Goal: Navigation & Orientation: Find specific page/section

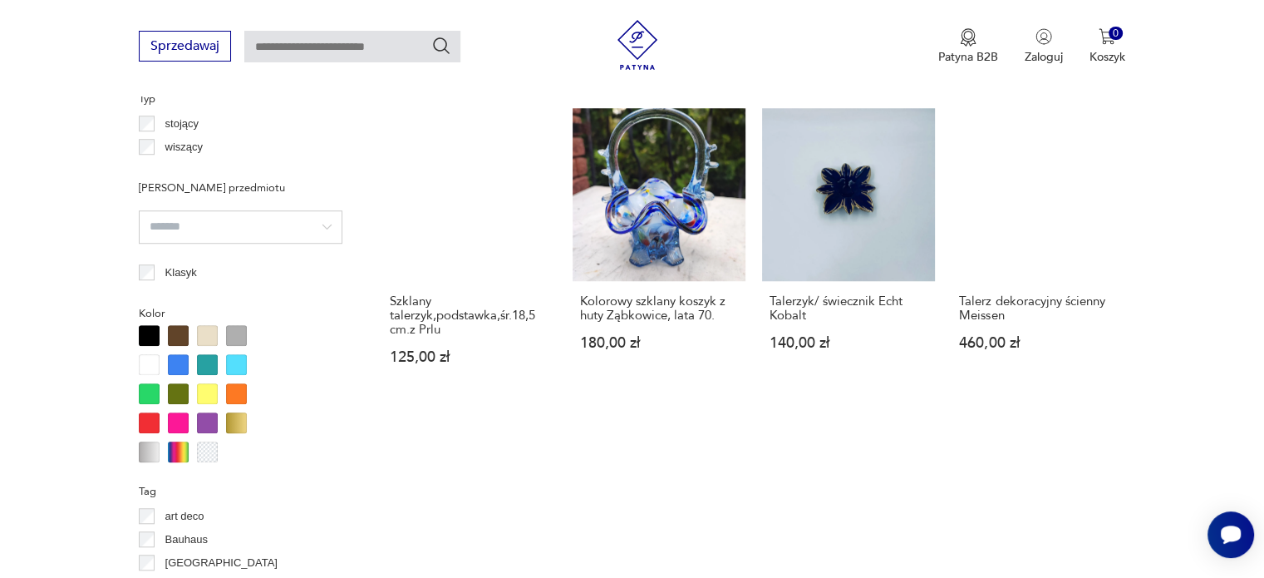
scroll to position [1287, 0]
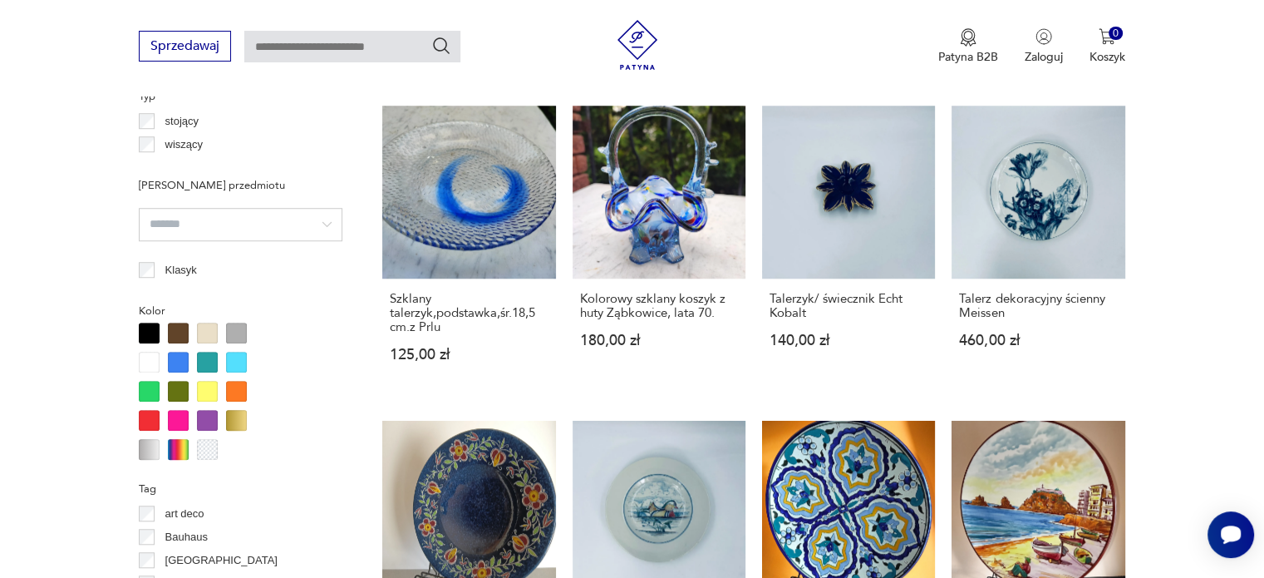
click at [143, 388] on div at bounding box center [149, 391] width 21 height 21
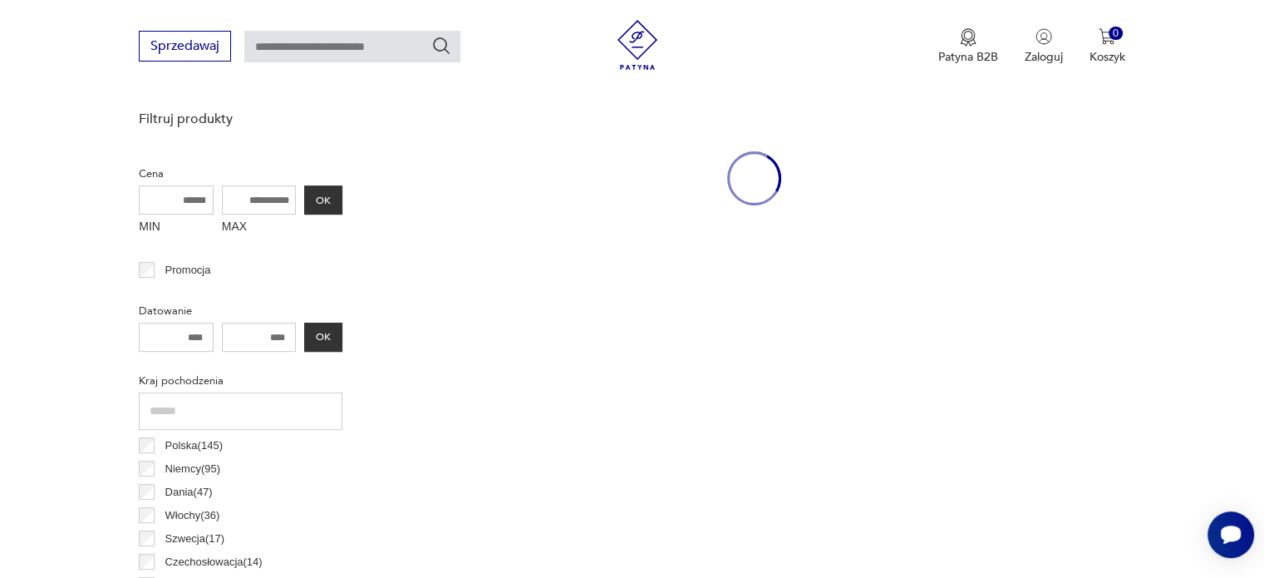
scroll to position [440, 0]
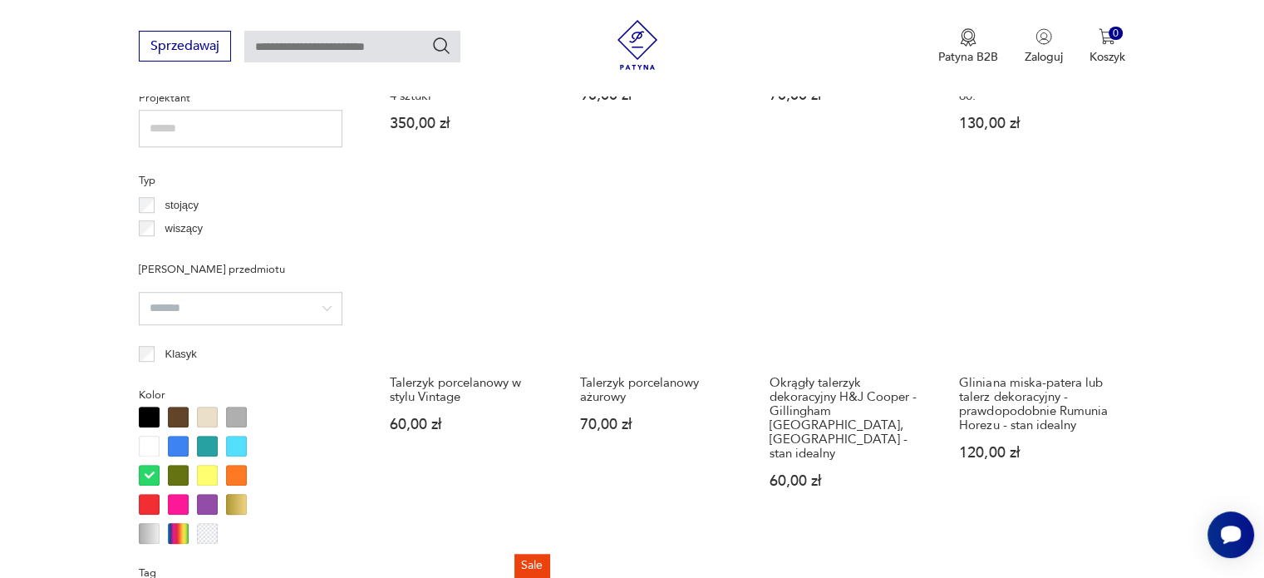
scroll to position [1205, 0]
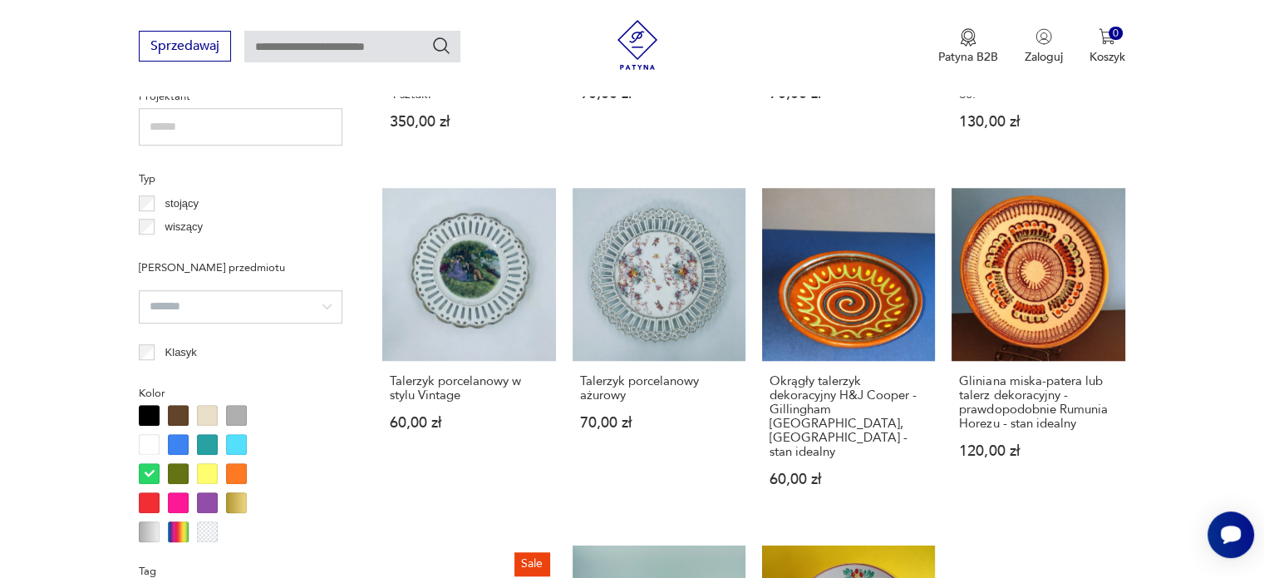
click at [176, 475] on div at bounding box center [178, 473] width 21 height 21
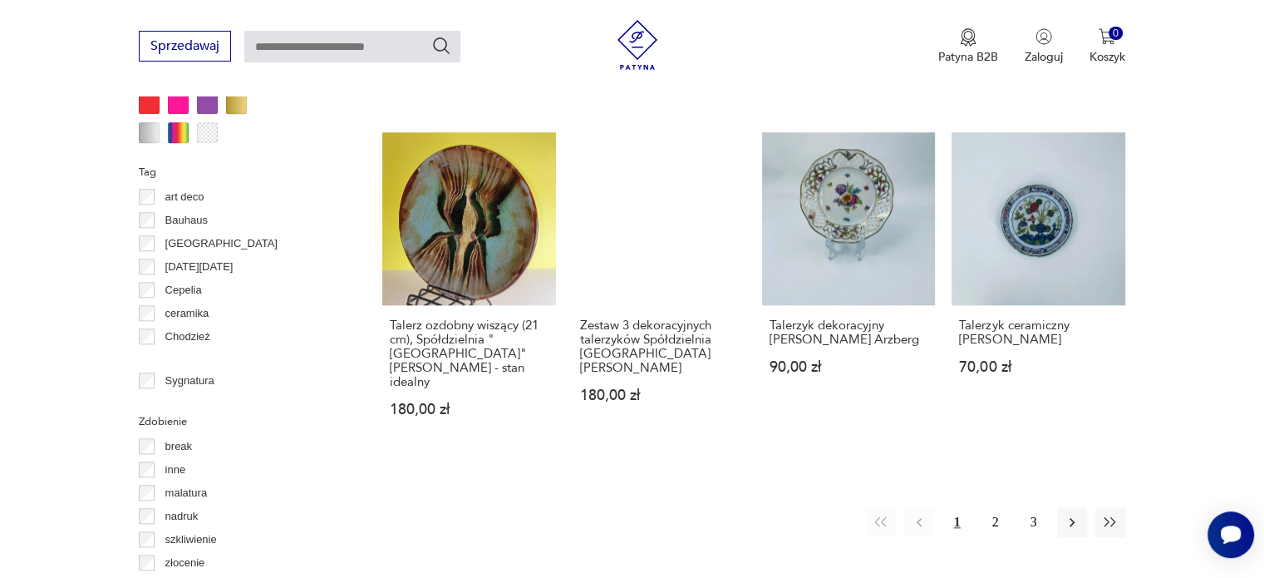
scroll to position [1637, 0]
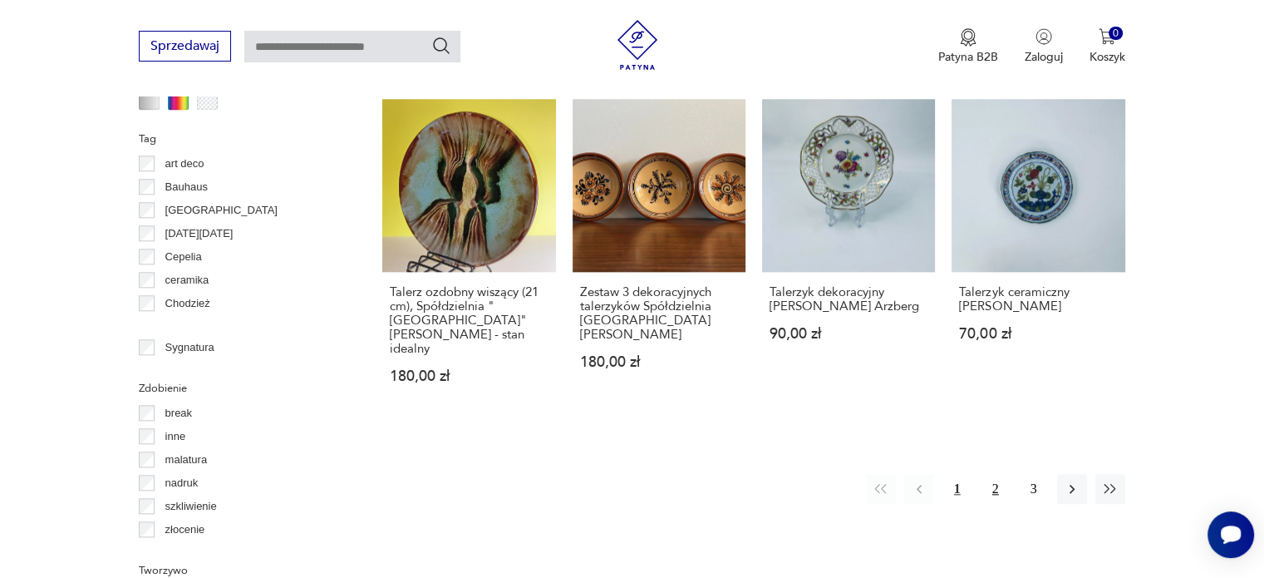
click at [991, 474] on button "2" at bounding box center [996, 489] width 30 height 30
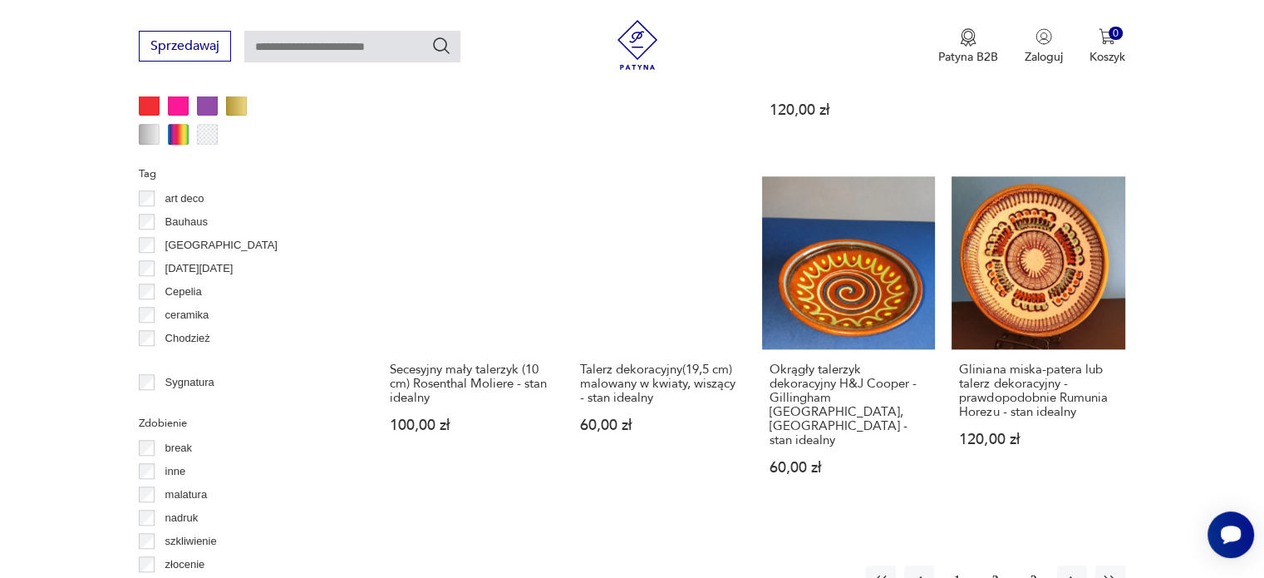
scroll to position [1604, 0]
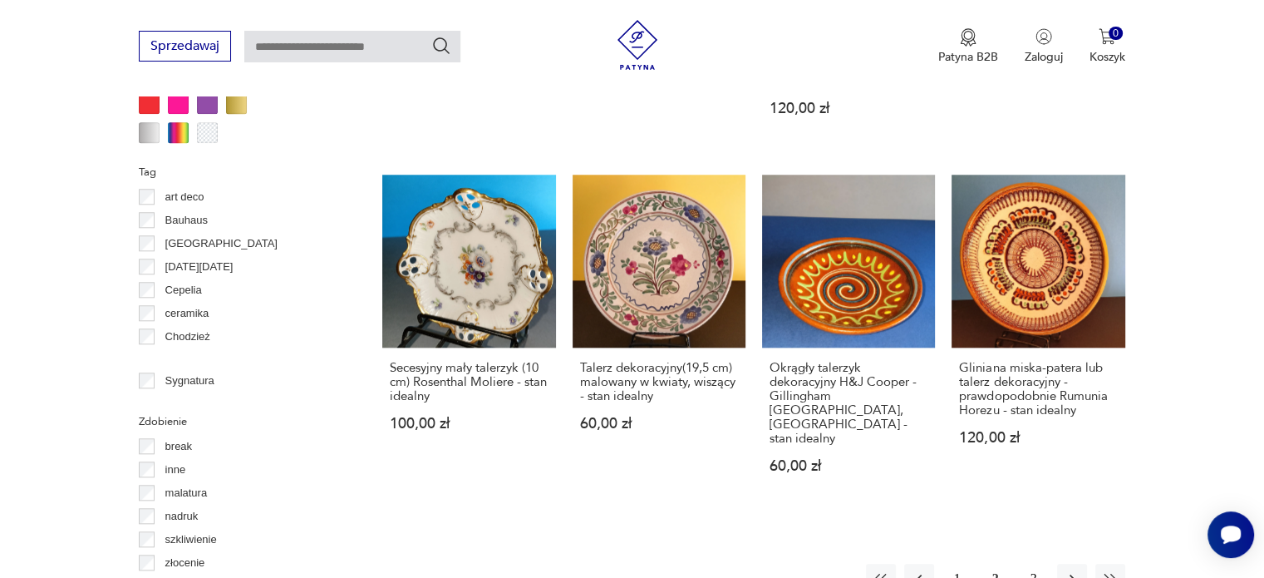
click at [1029, 563] on button "3" at bounding box center [1034, 578] width 30 height 30
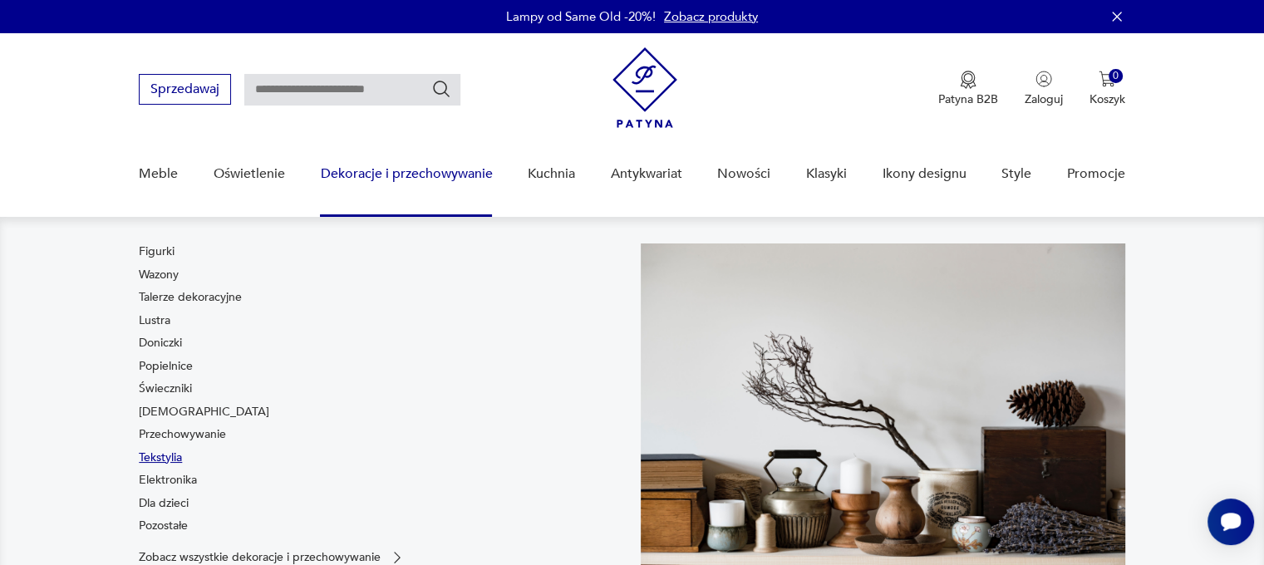
click at [165, 454] on link "Tekstylia" at bounding box center [160, 458] width 43 height 17
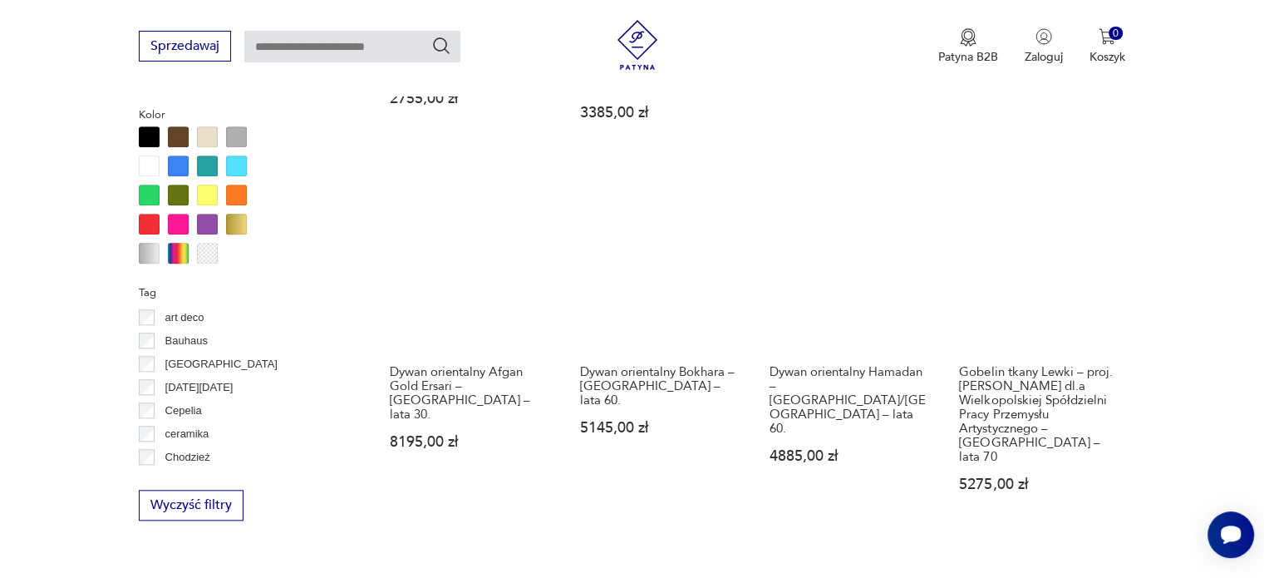
scroll to position [1604, 0]
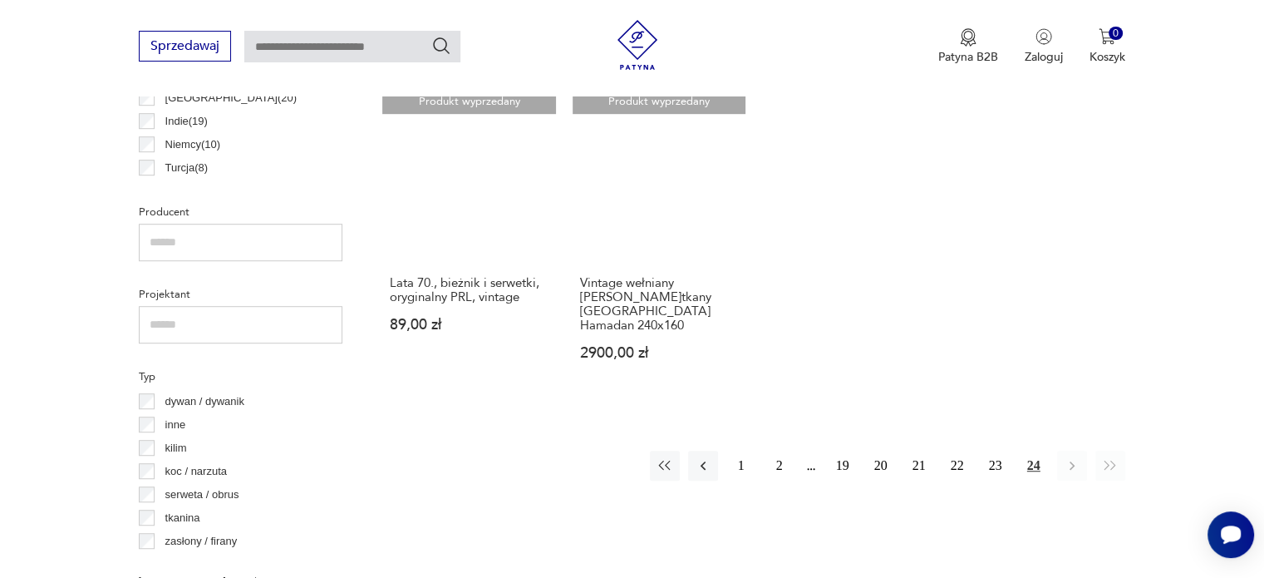
scroll to position [1139, 0]
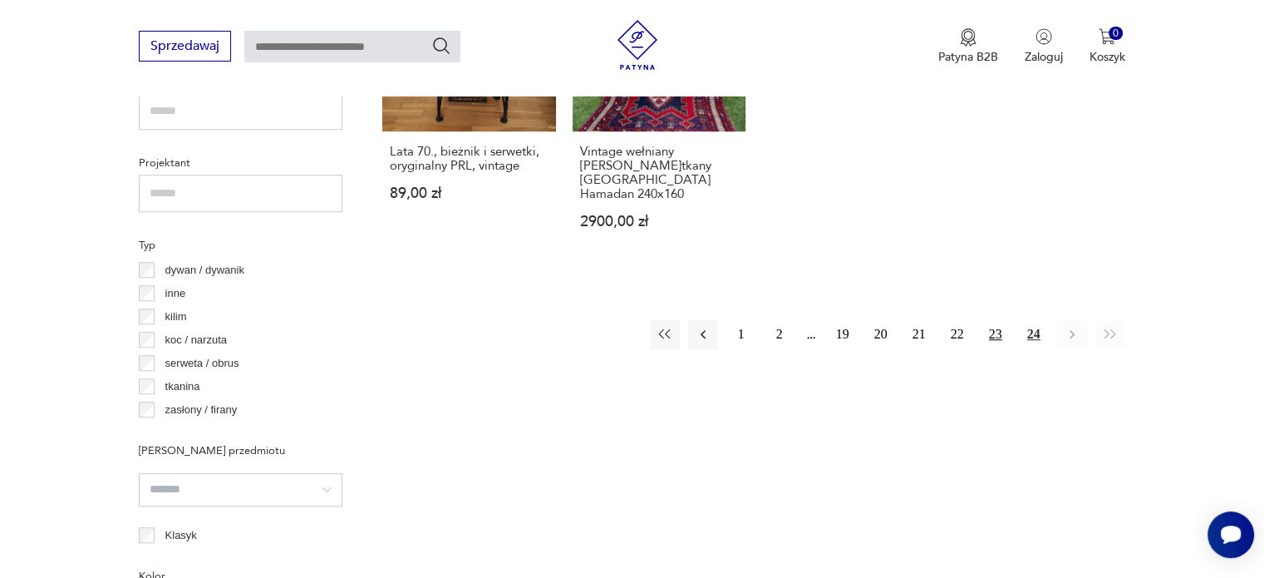
click at [994, 319] on button "23" at bounding box center [996, 334] width 30 height 30
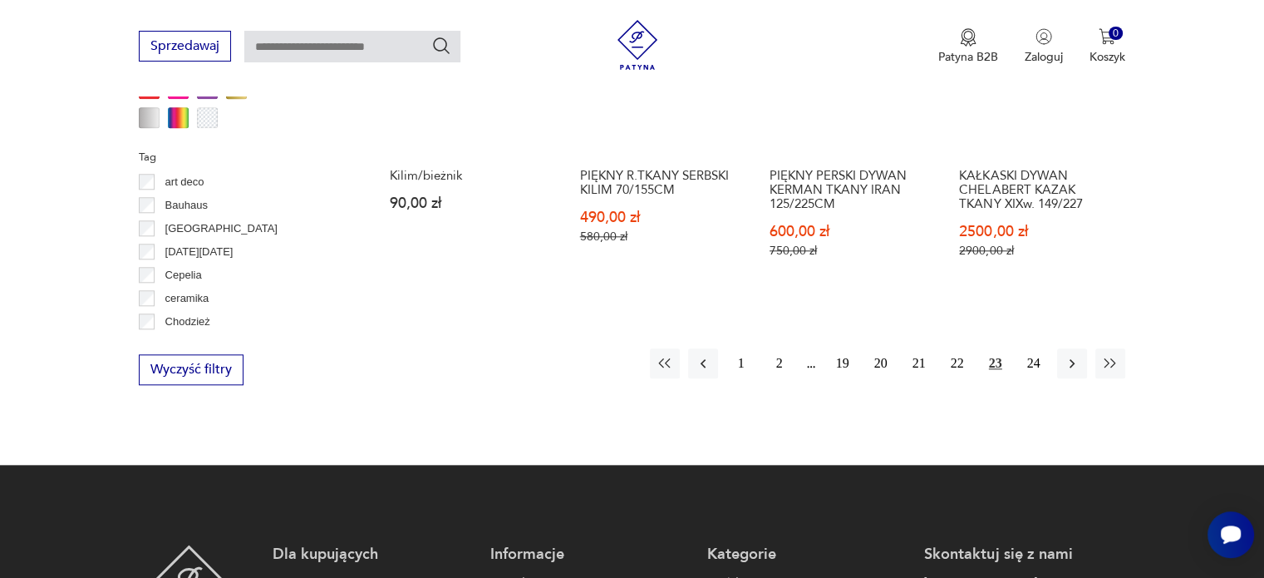
scroll to position [1770, 0]
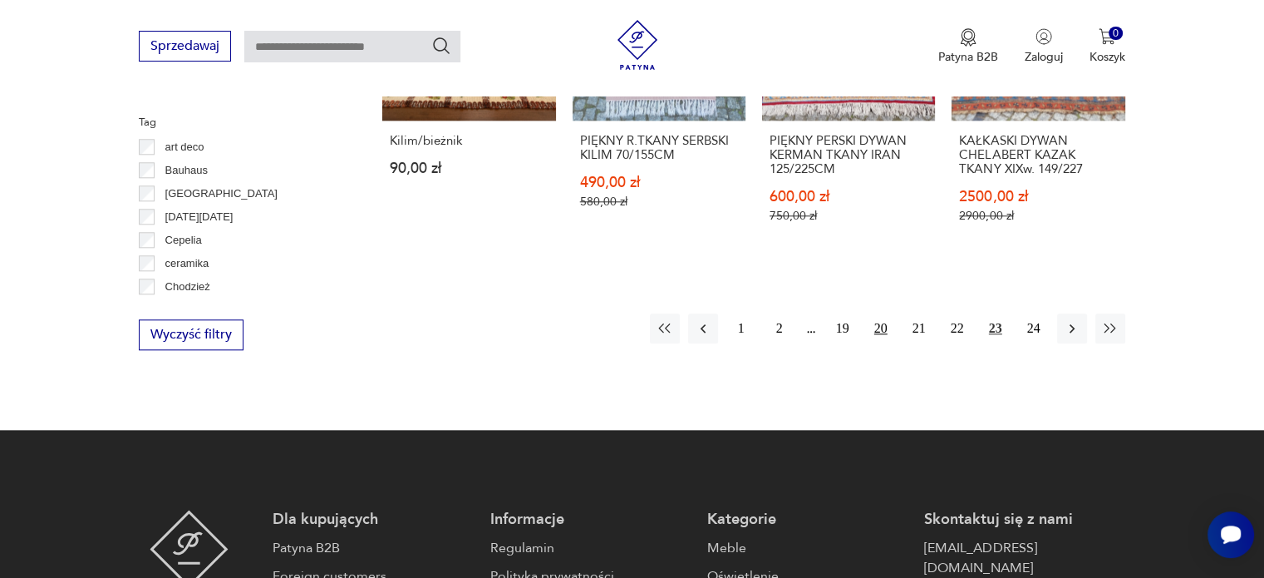
click at [880, 327] on button "20" at bounding box center [881, 328] width 30 height 30
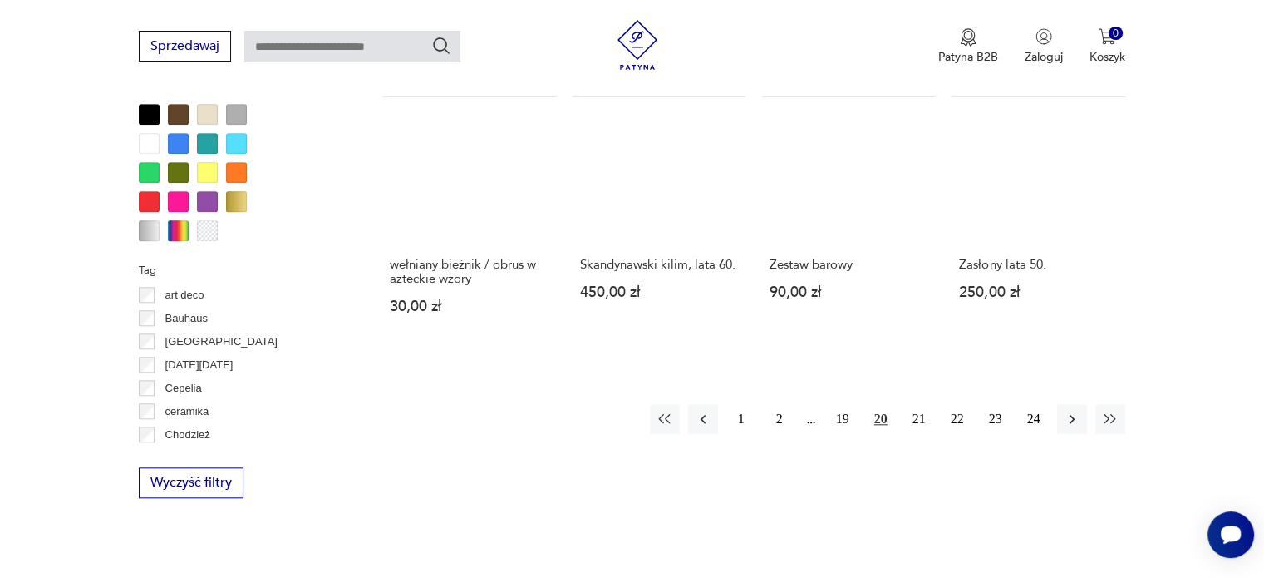
scroll to position [1637, 0]
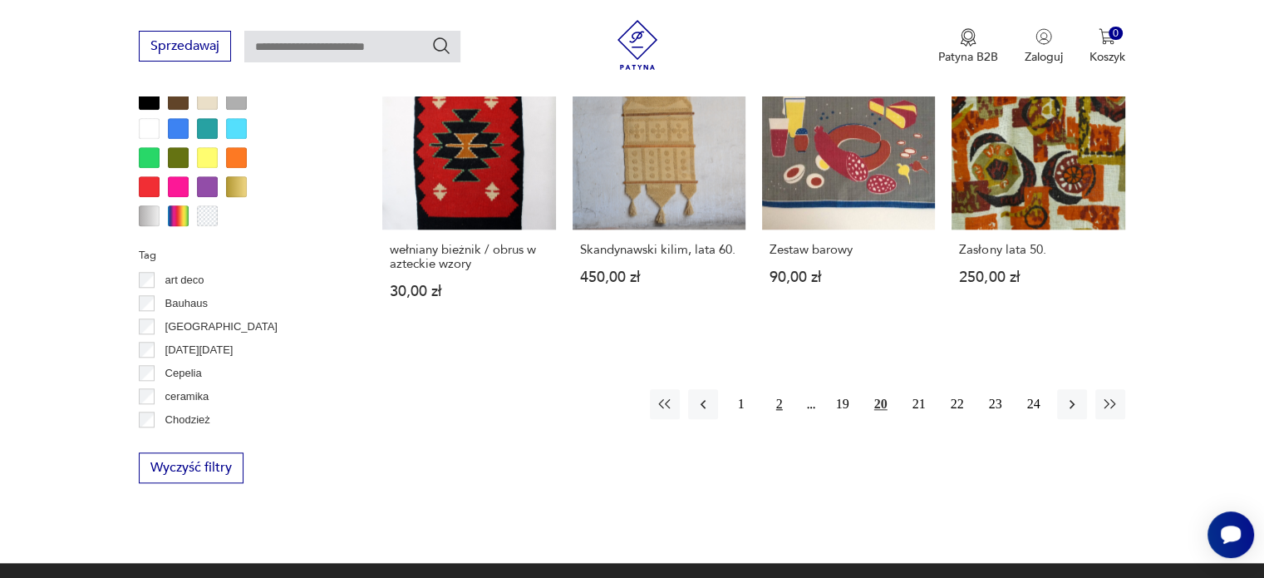
click at [772, 389] on button "2" at bounding box center [780, 404] width 30 height 30
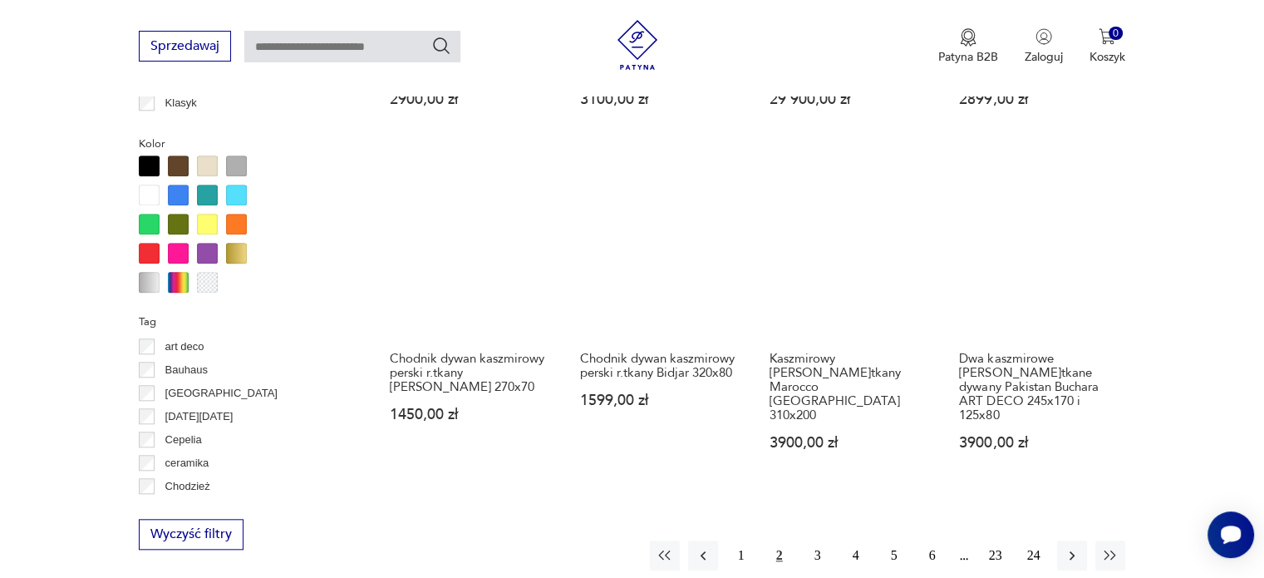
scroll to position [1604, 0]
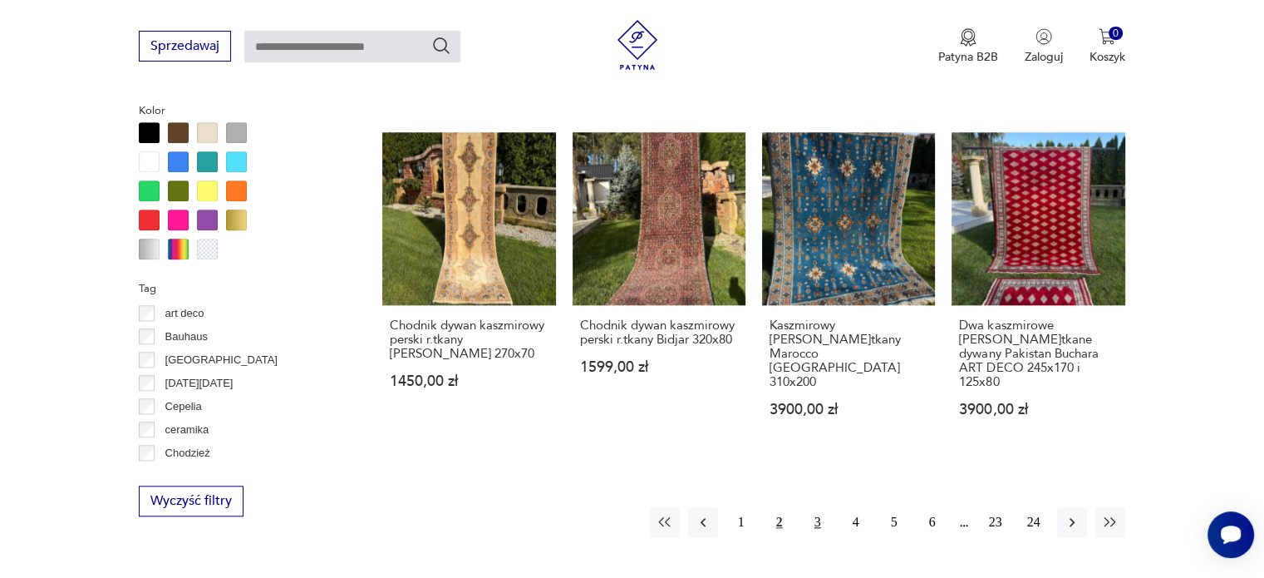
click at [813, 507] on button "3" at bounding box center [818, 522] width 30 height 30
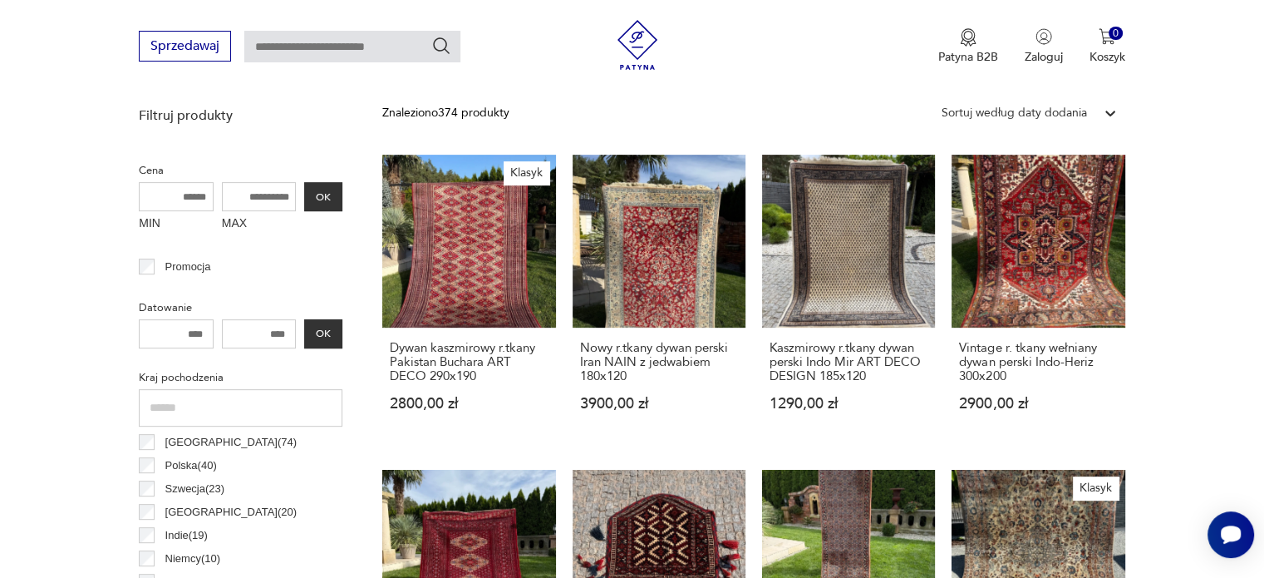
scroll to position [88, 0]
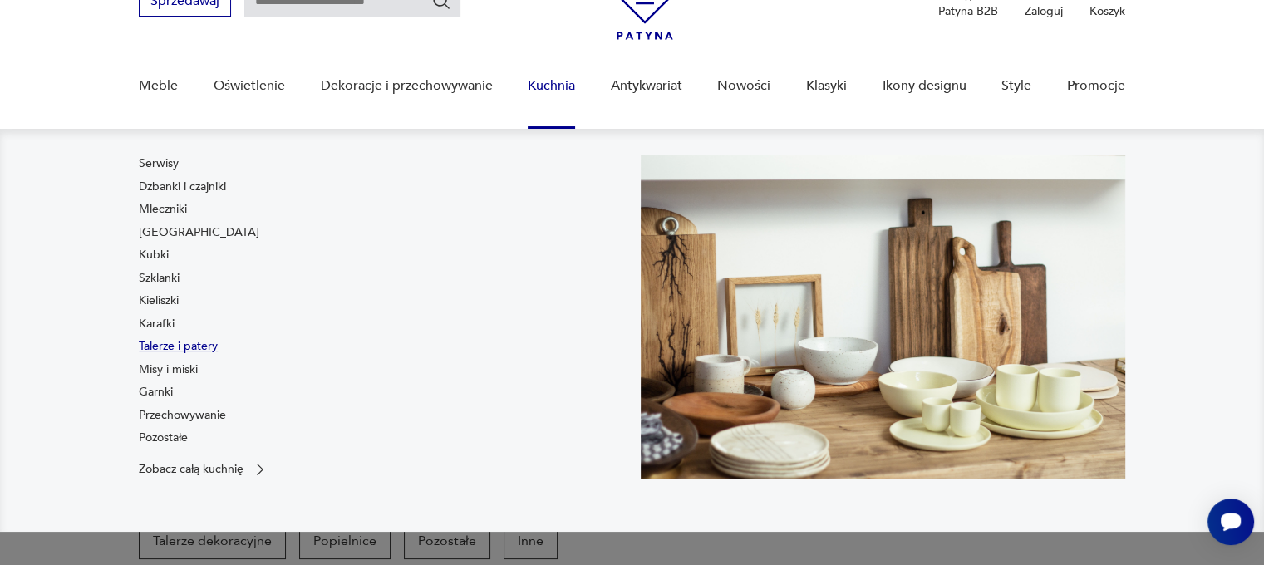
click at [191, 342] on link "Talerze i patery" at bounding box center [178, 346] width 79 height 17
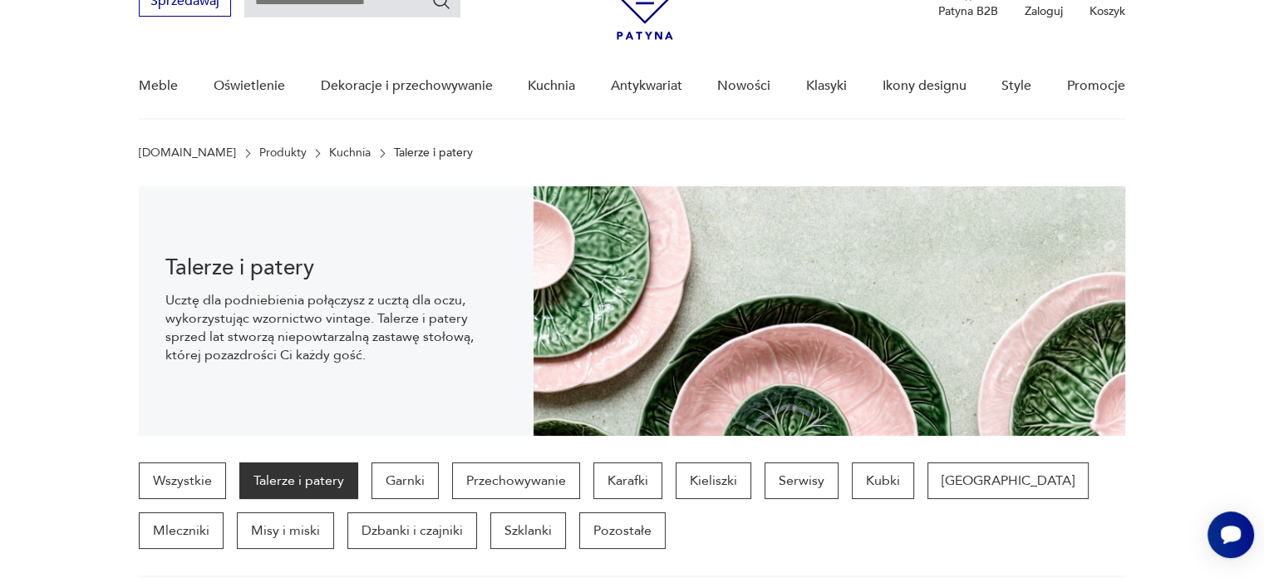
scroll to position [440, 0]
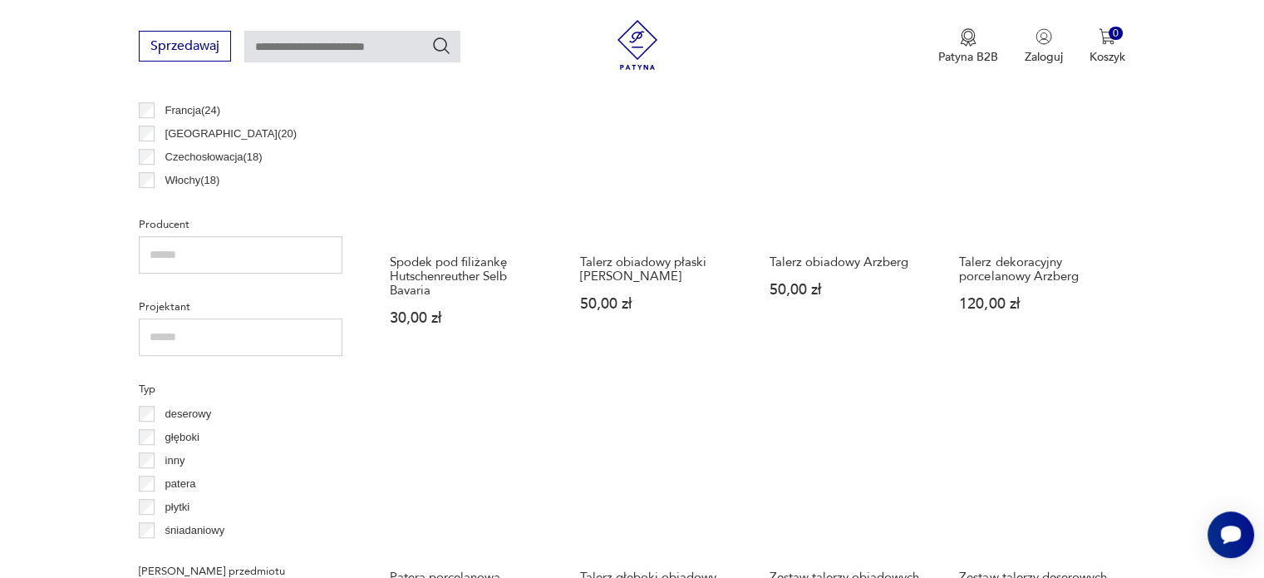
scroll to position [1238, 0]
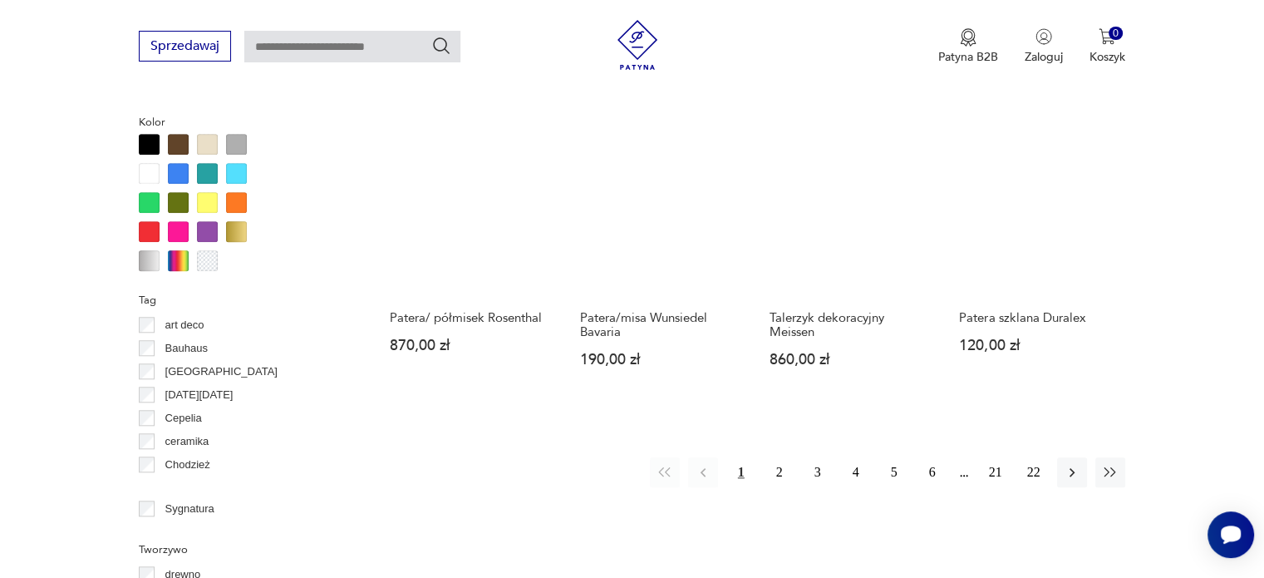
scroll to position [1571, 0]
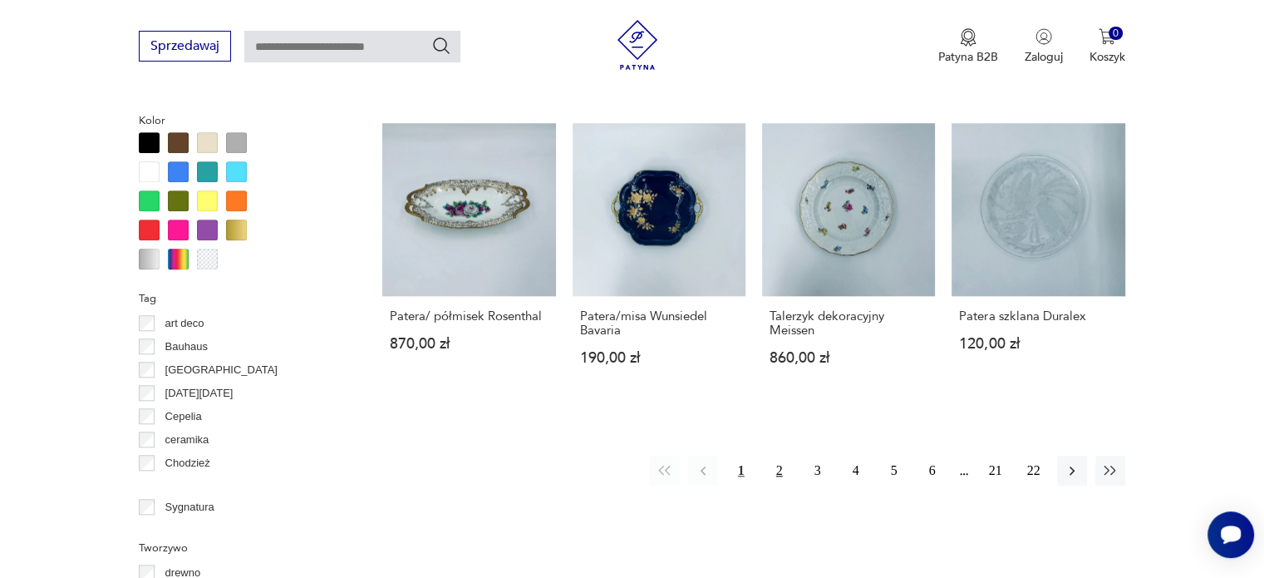
click at [777, 455] on button "2" at bounding box center [780, 470] width 30 height 30
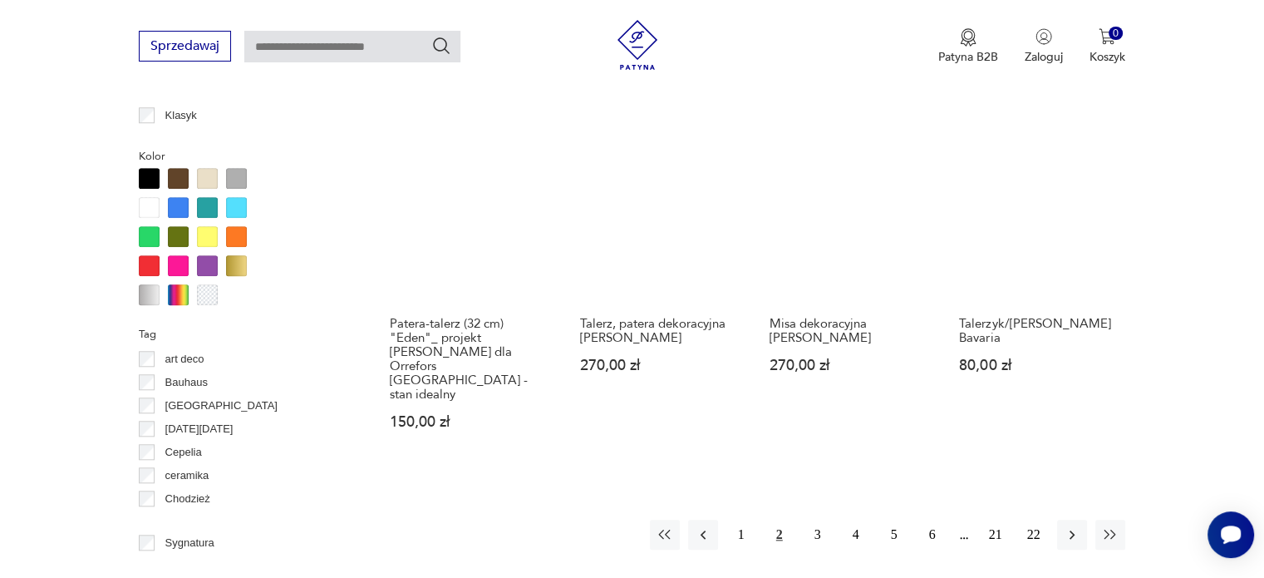
scroll to position [1537, 0]
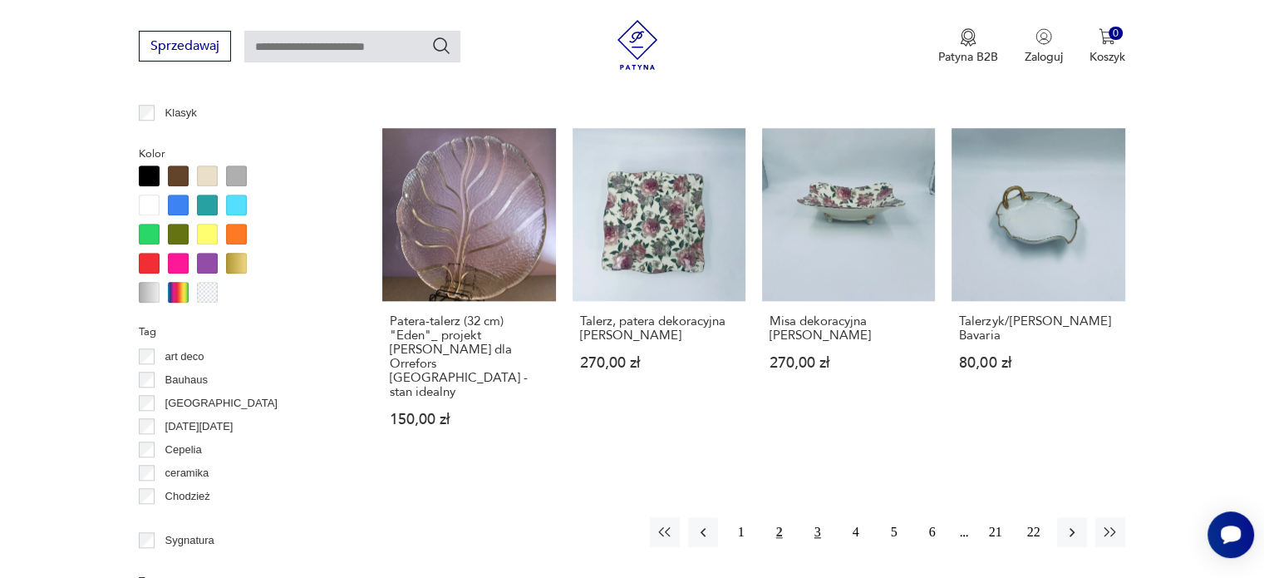
click at [814, 517] on button "3" at bounding box center [818, 532] width 30 height 30
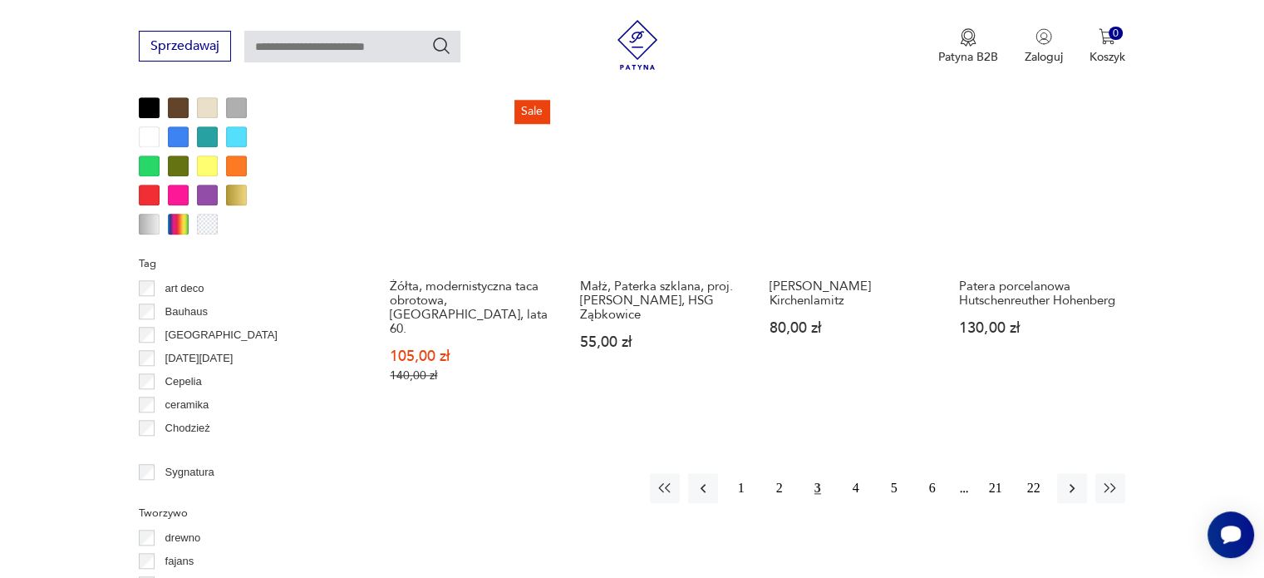
scroll to position [1670, 0]
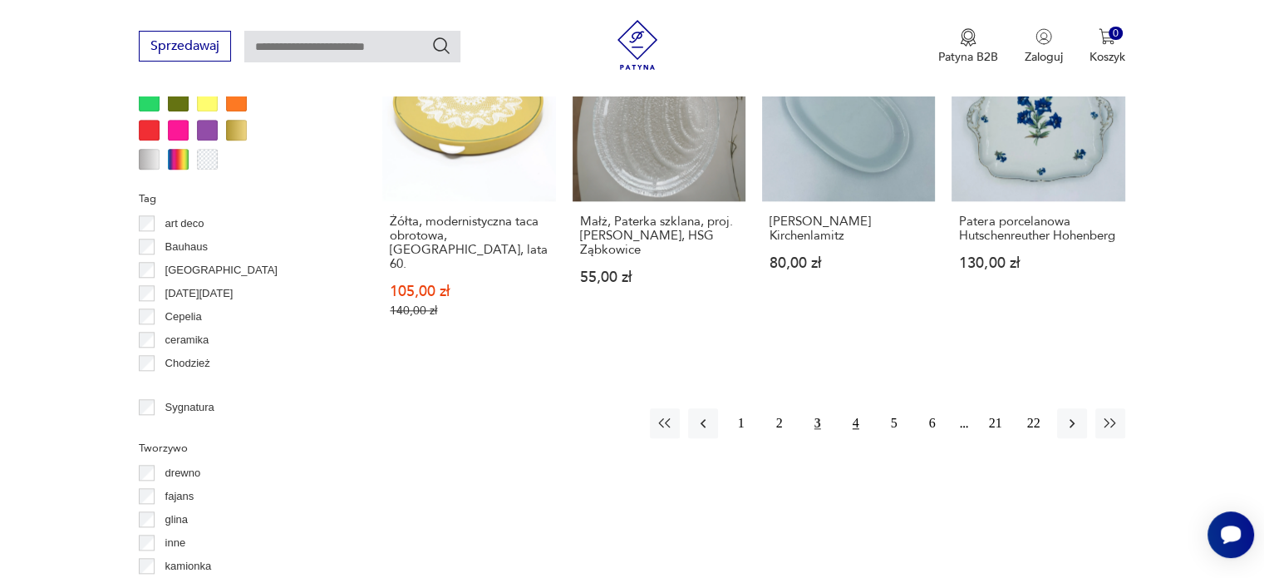
click at [861, 408] on button "4" at bounding box center [856, 423] width 30 height 30
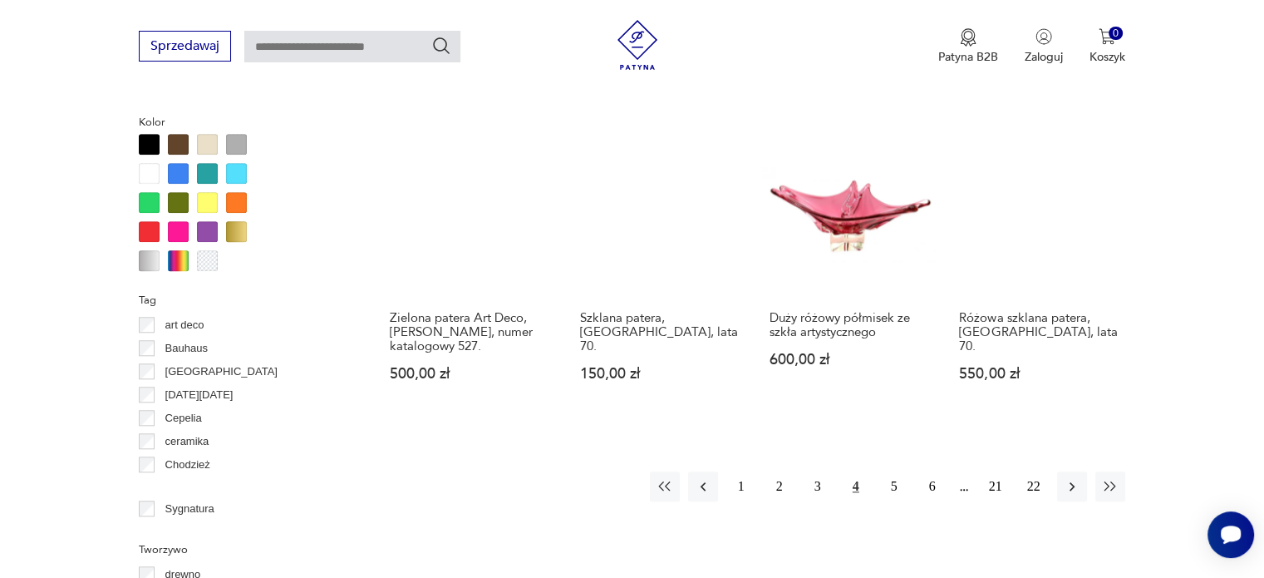
scroll to position [1571, 0]
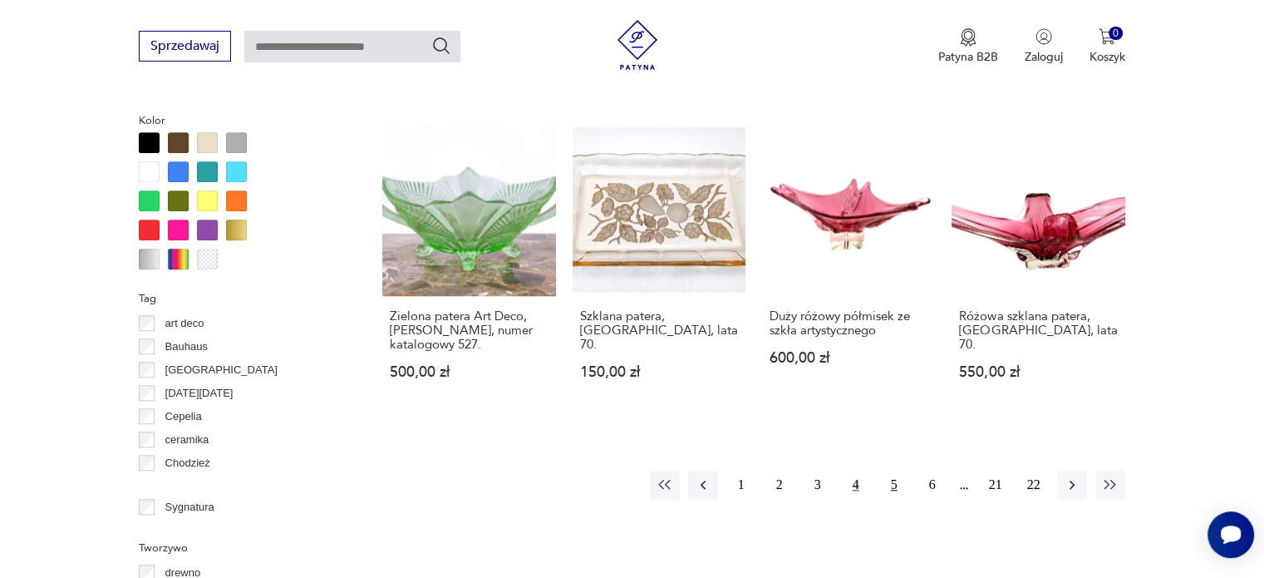
click at [890, 471] on button "5" at bounding box center [894, 485] width 30 height 30
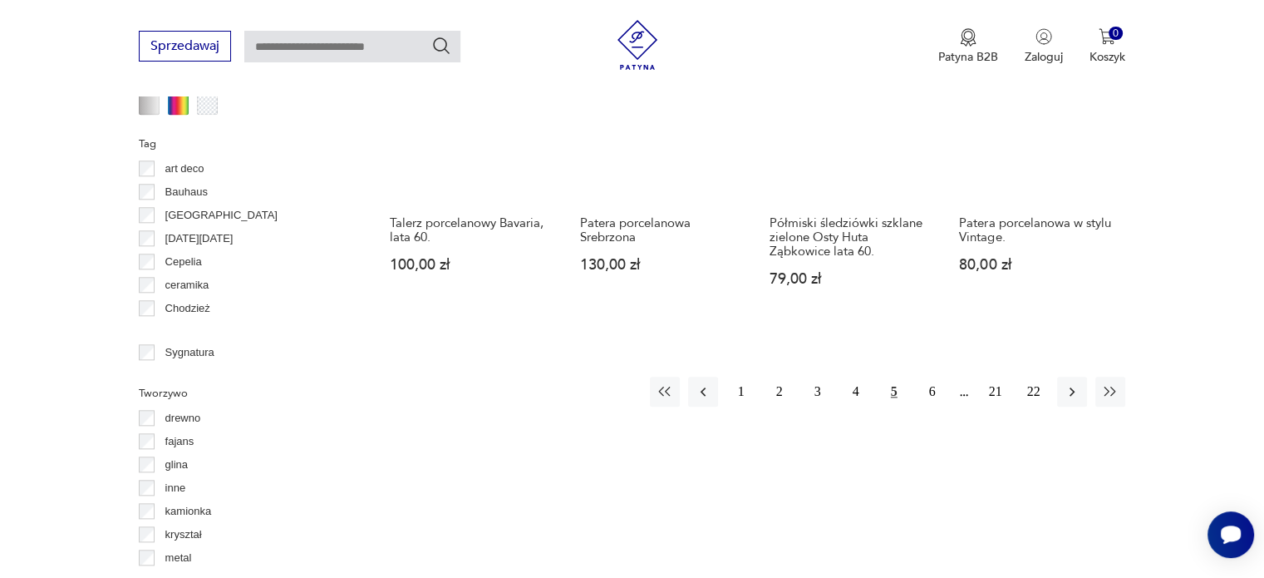
scroll to position [1737, 0]
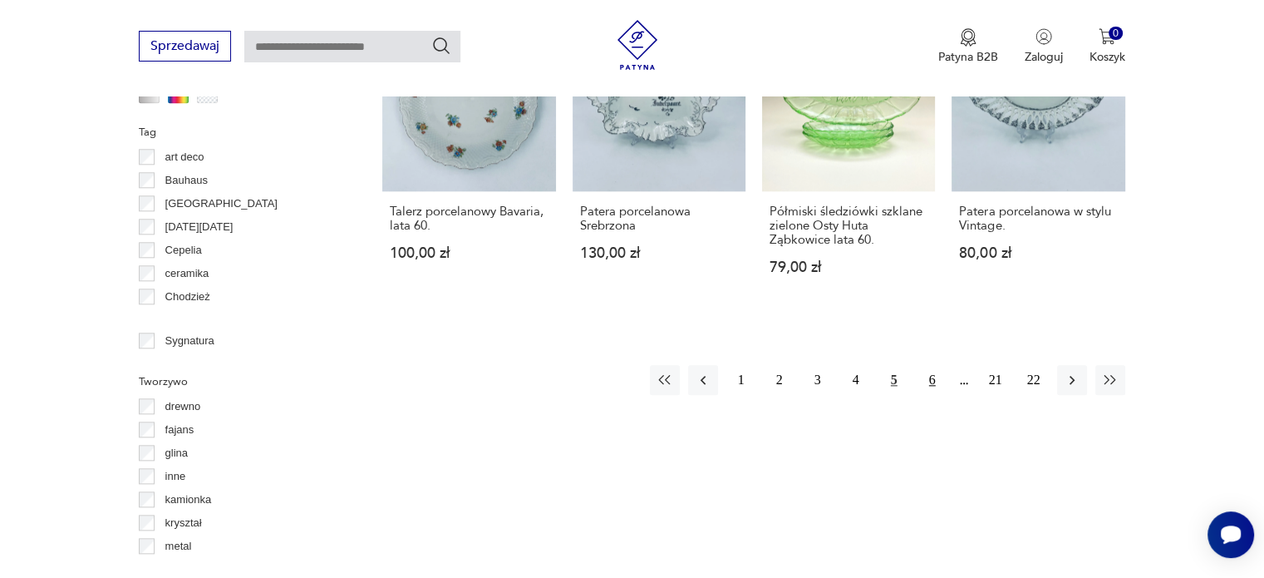
click at [930, 365] on button "6" at bounding box center [932, 380] width 30 height 30
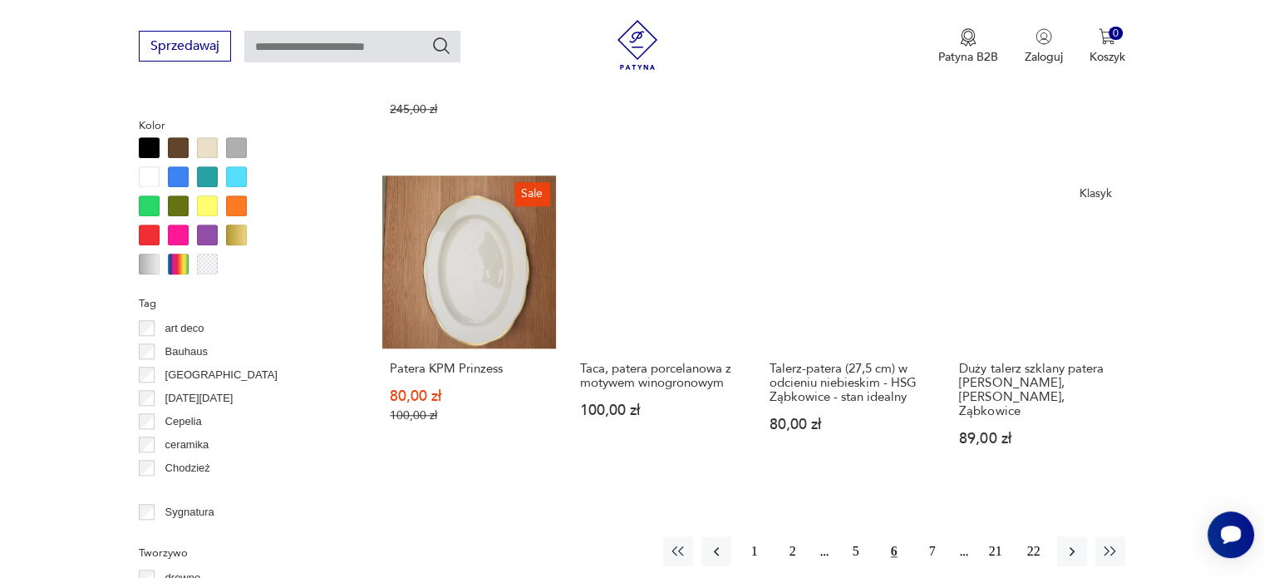
scroll to position [1571, 0]
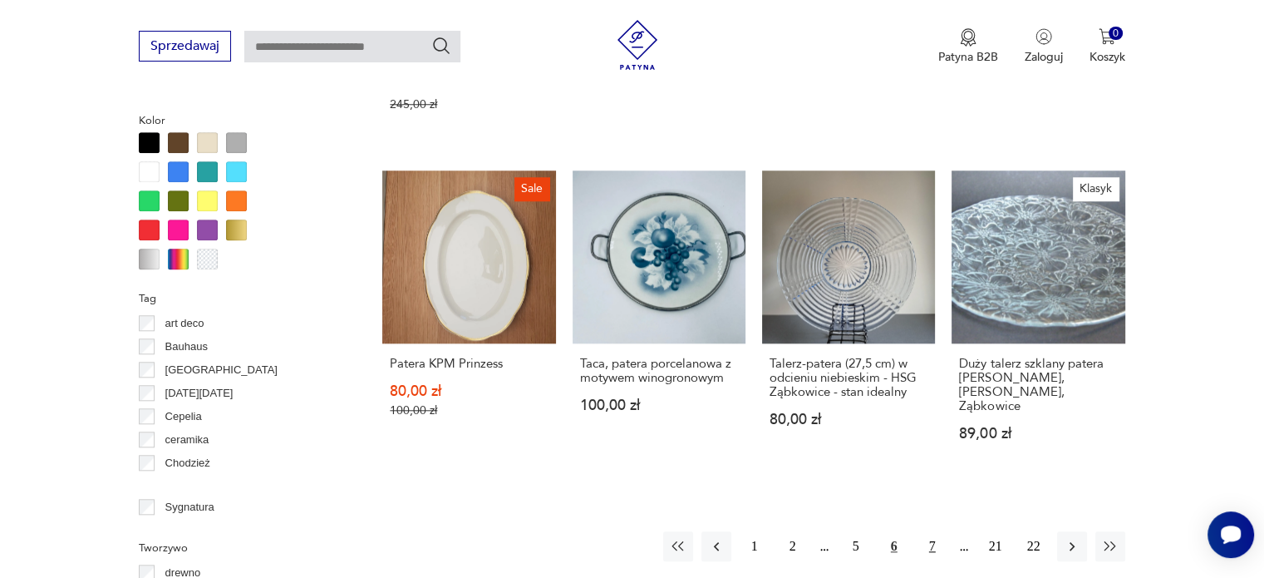
click at [930, 531] on button "7" at bounding box center [932, 546] width 30 height 30
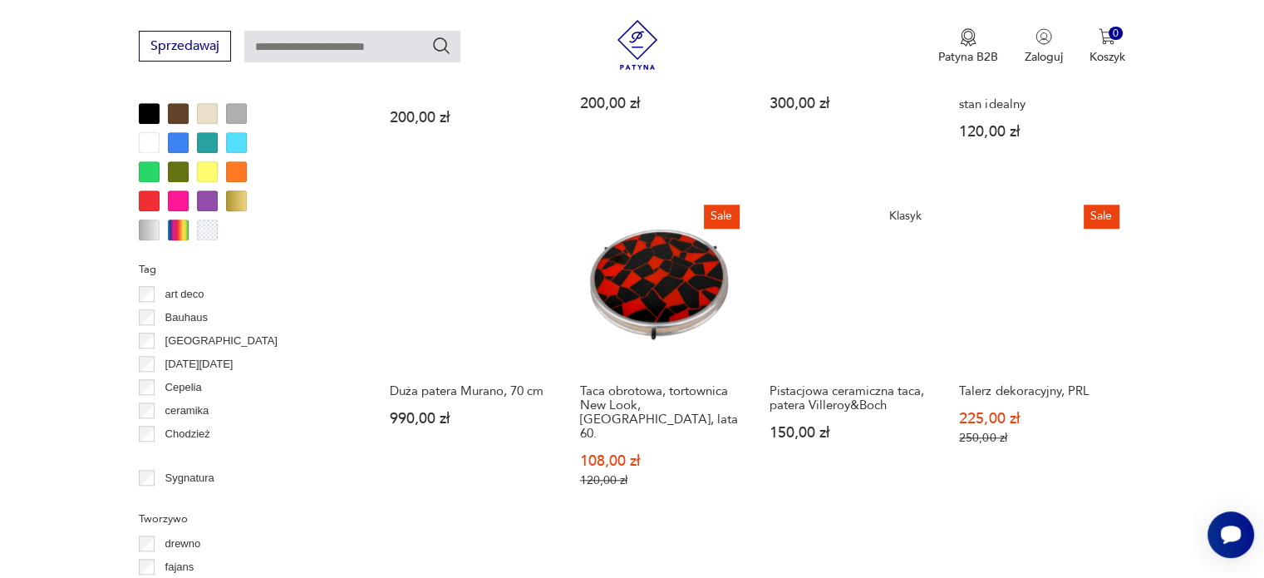
scroll to position [1604, 0]
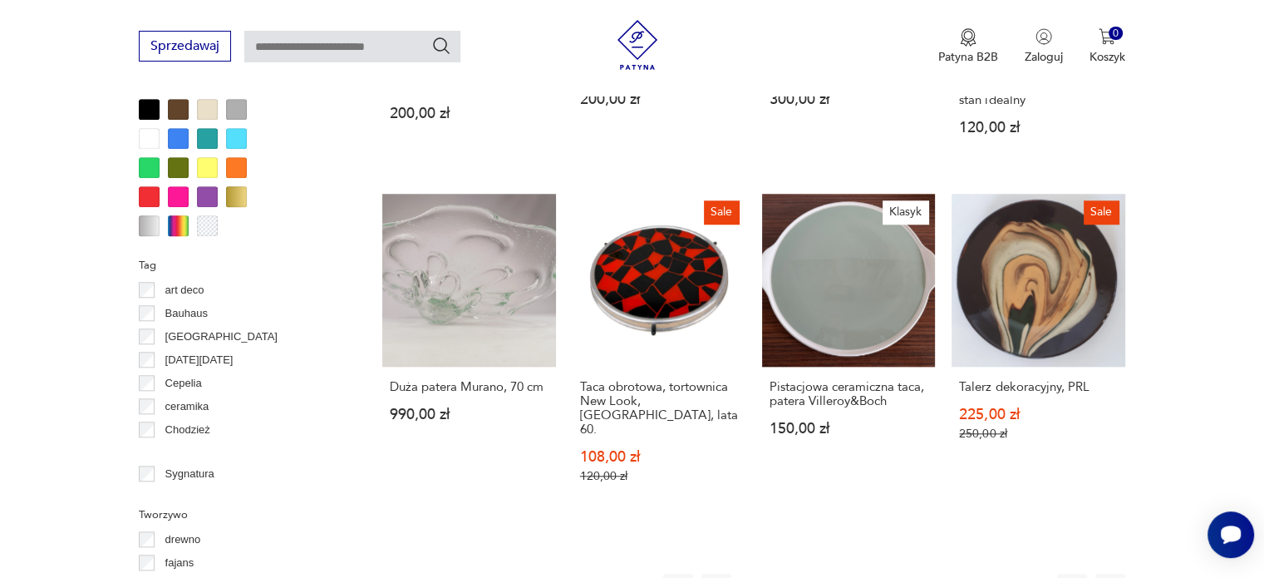
click at [927, 573] on button "8" at bounding box center [932, 588] width 30 height 30
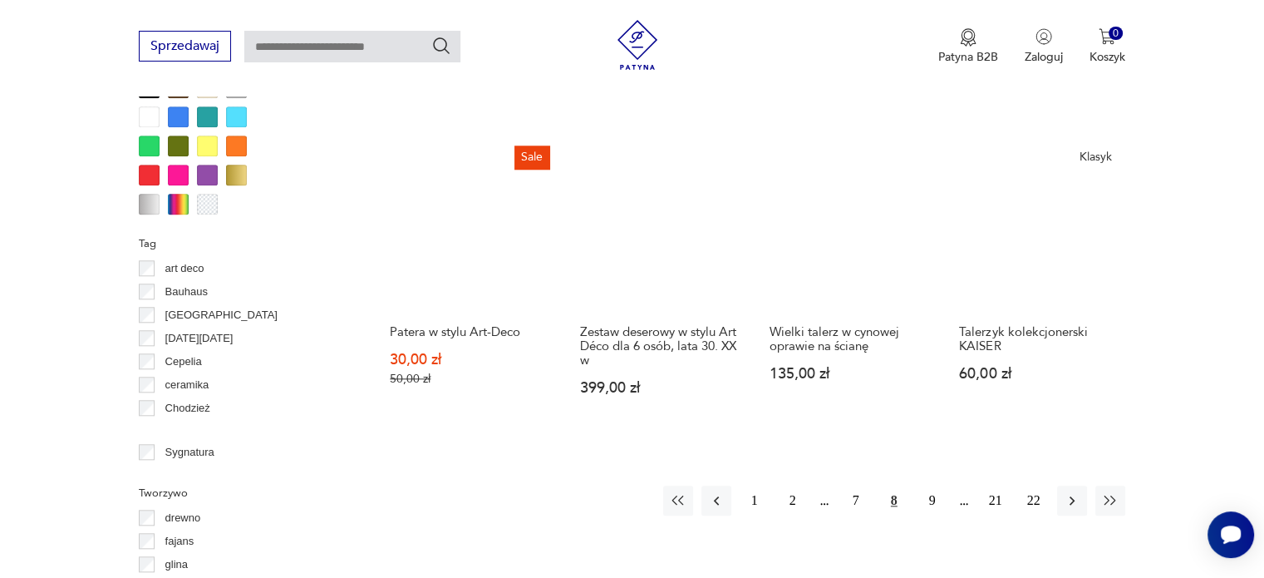
scroll to position [1637, 0]
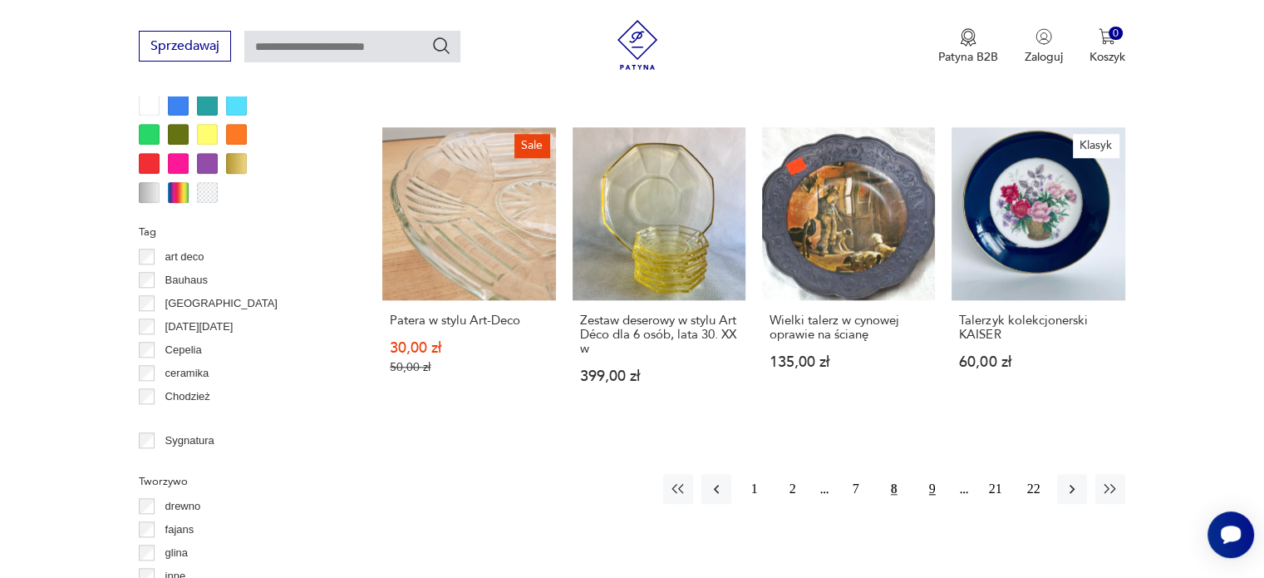
click at [932, 474] on button "9" at bounding box center [932, 489] width 30 height 30
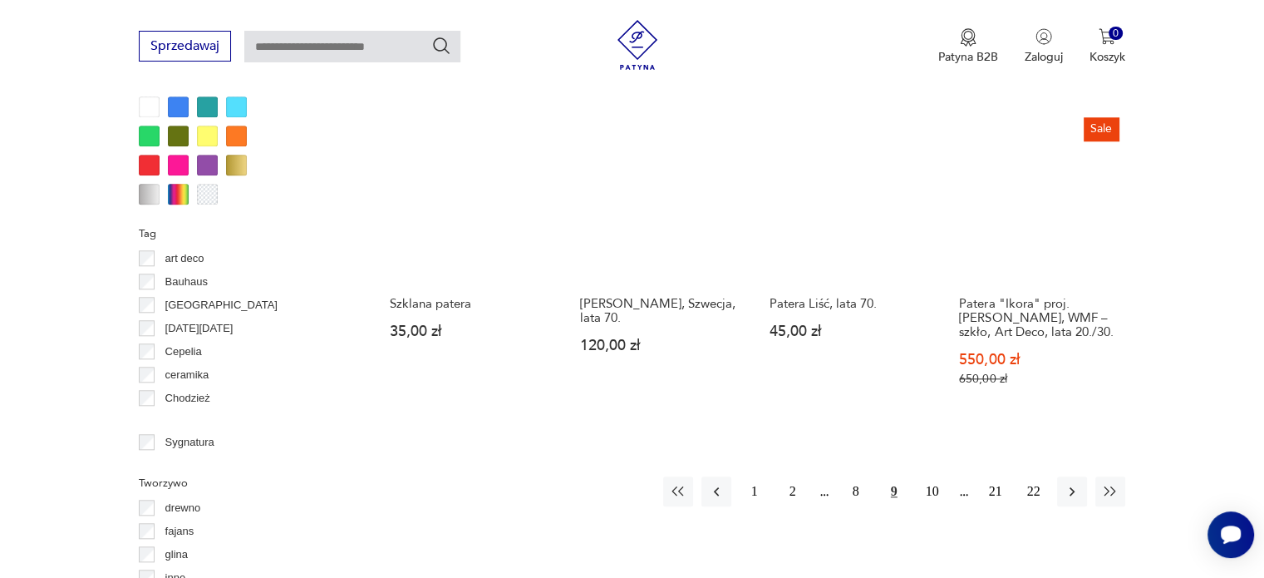
scroll to position [1637, 0]
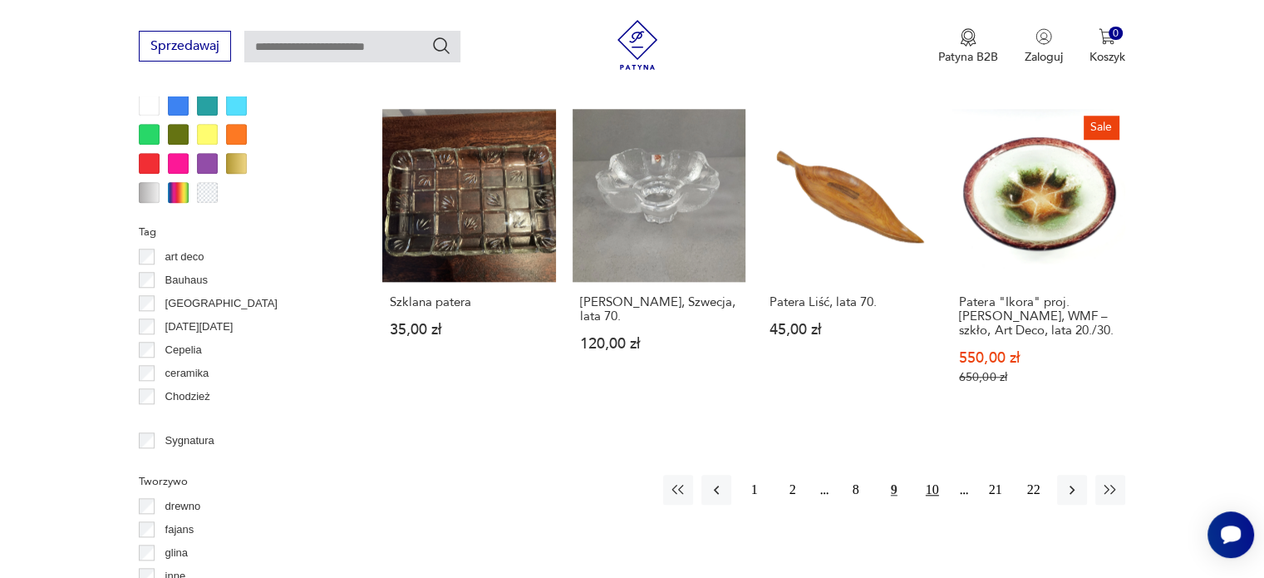
click at [927, 475] on button "10" at bounding box center [932, 490] width 30 height 30
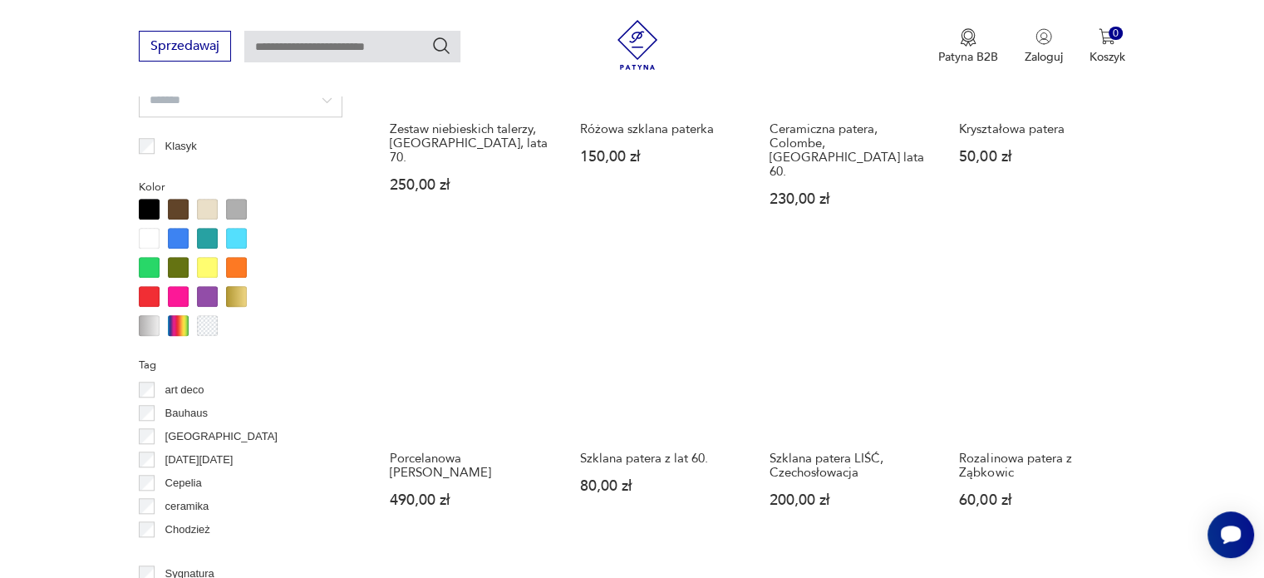
scroll to position [1537, 0]
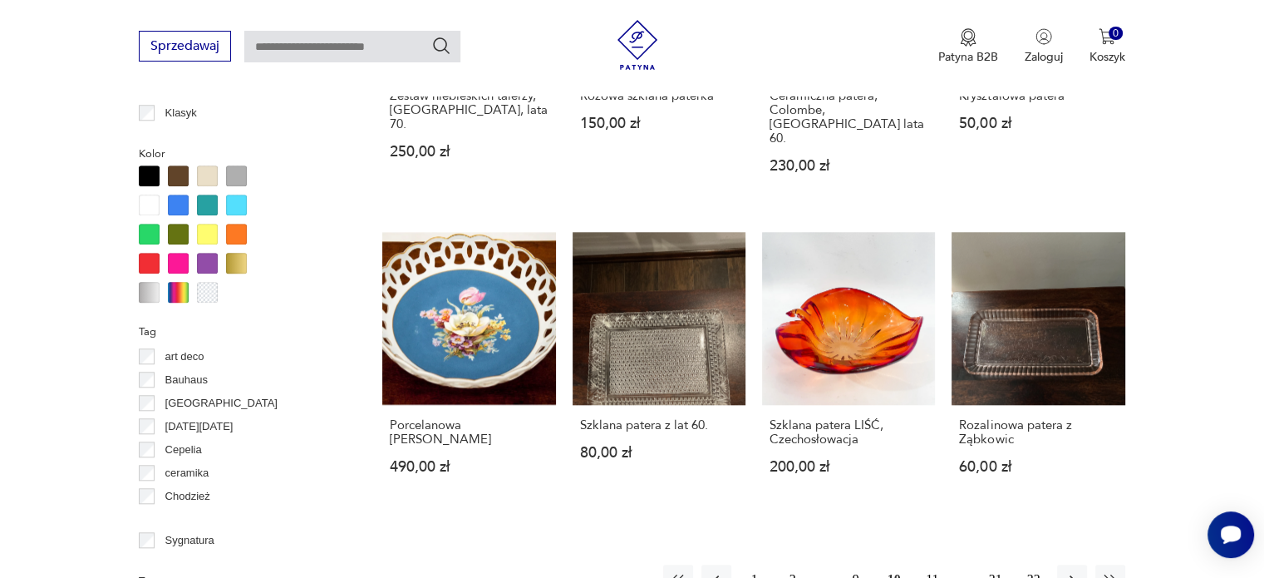
click at [931, 564] on button "11" at bounding box center [932, 579] width 30 height 30
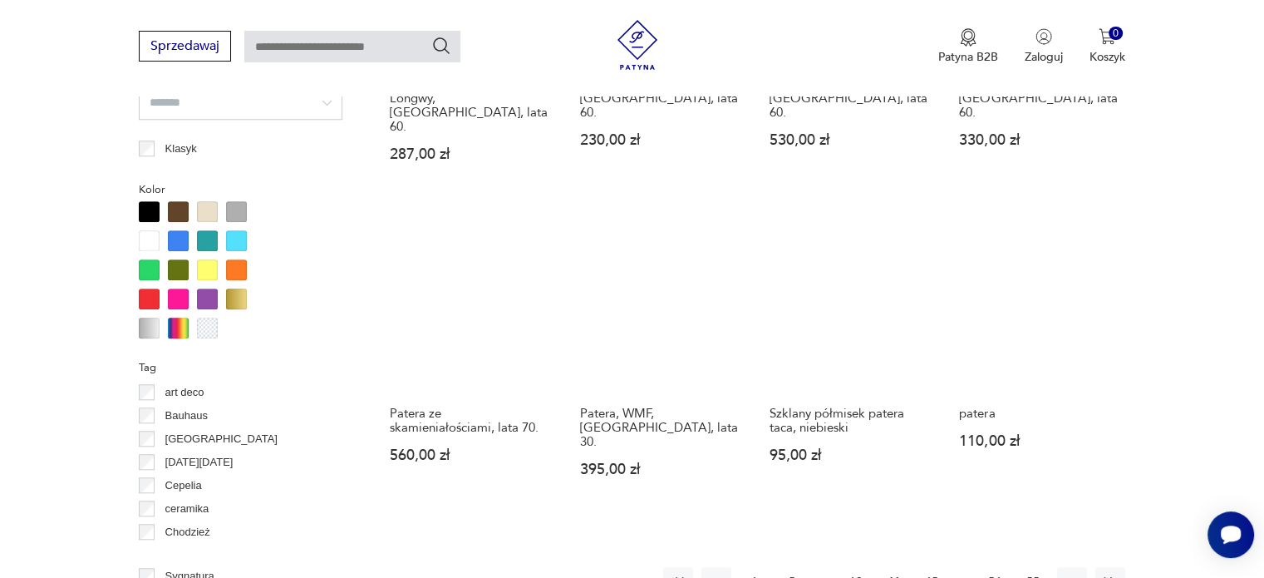
scroll to position [1504, 0]
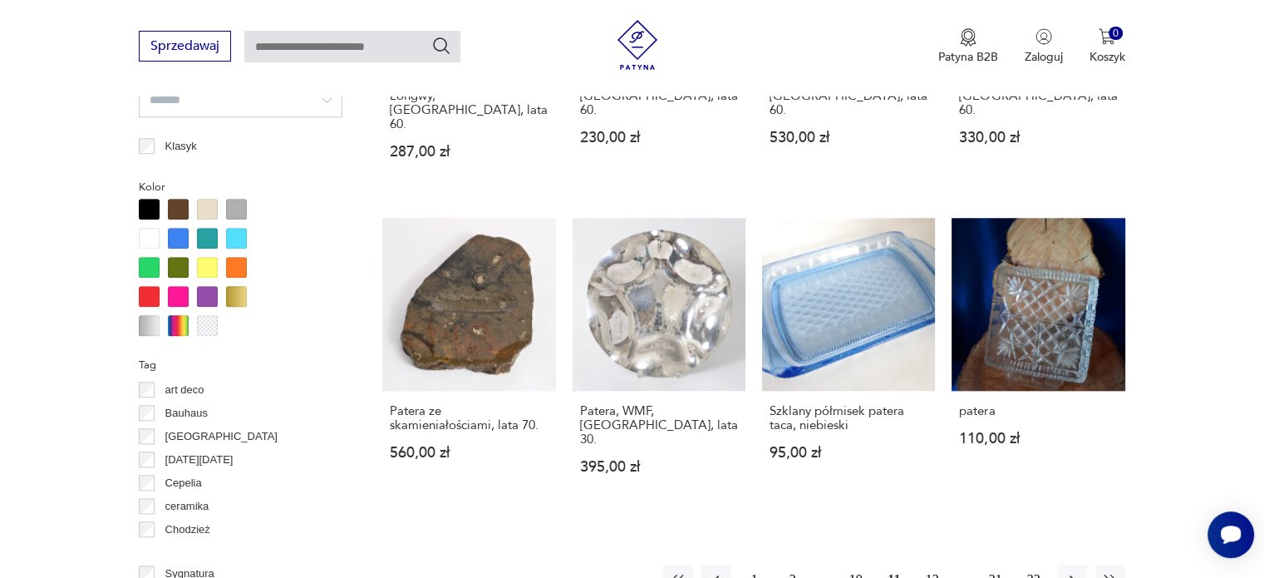
click at [929, 564] on button "12" at bounding box center [932, 579] width 30 height 30
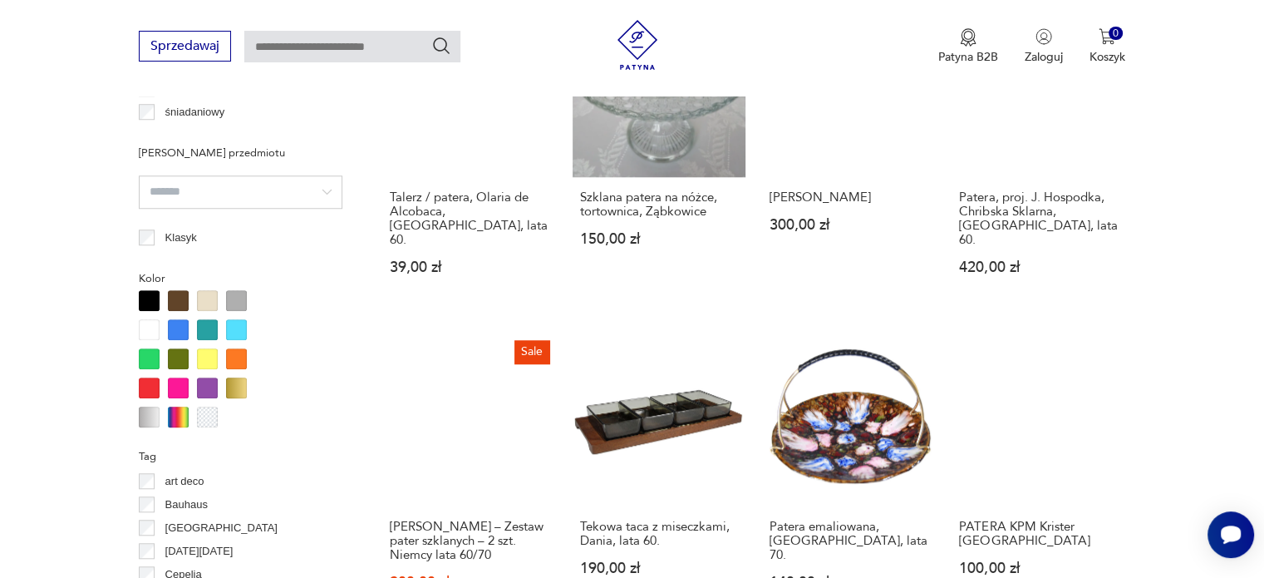
scroll to position [1571, 0]
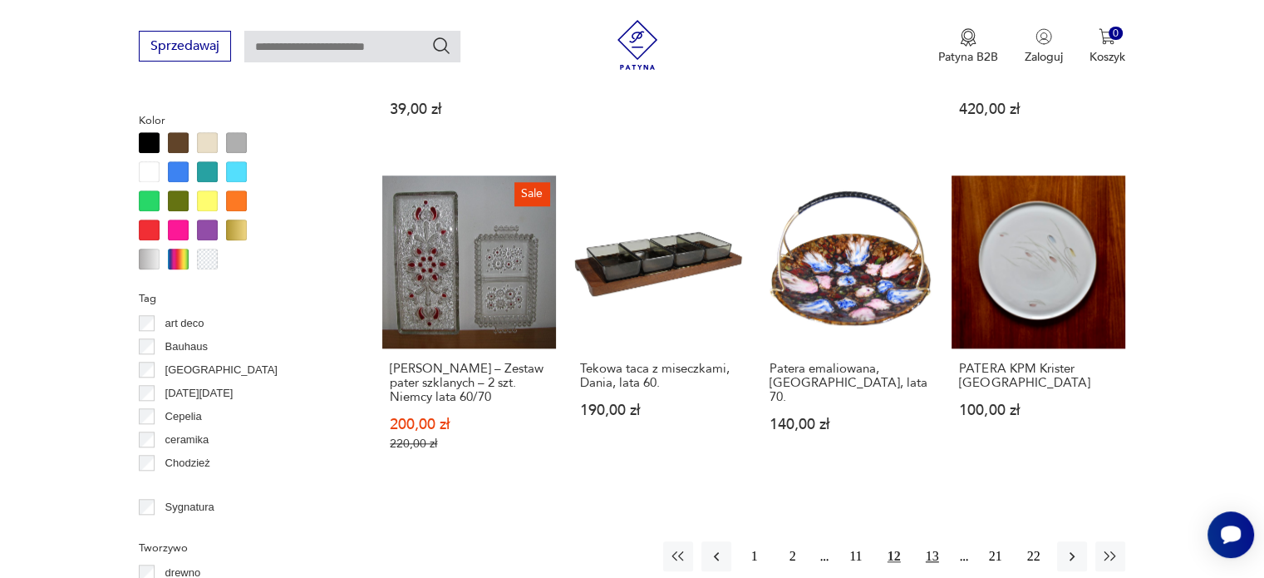
click at [937, 541] on button "13" at bounding box center [932, 556] width 30 height 30
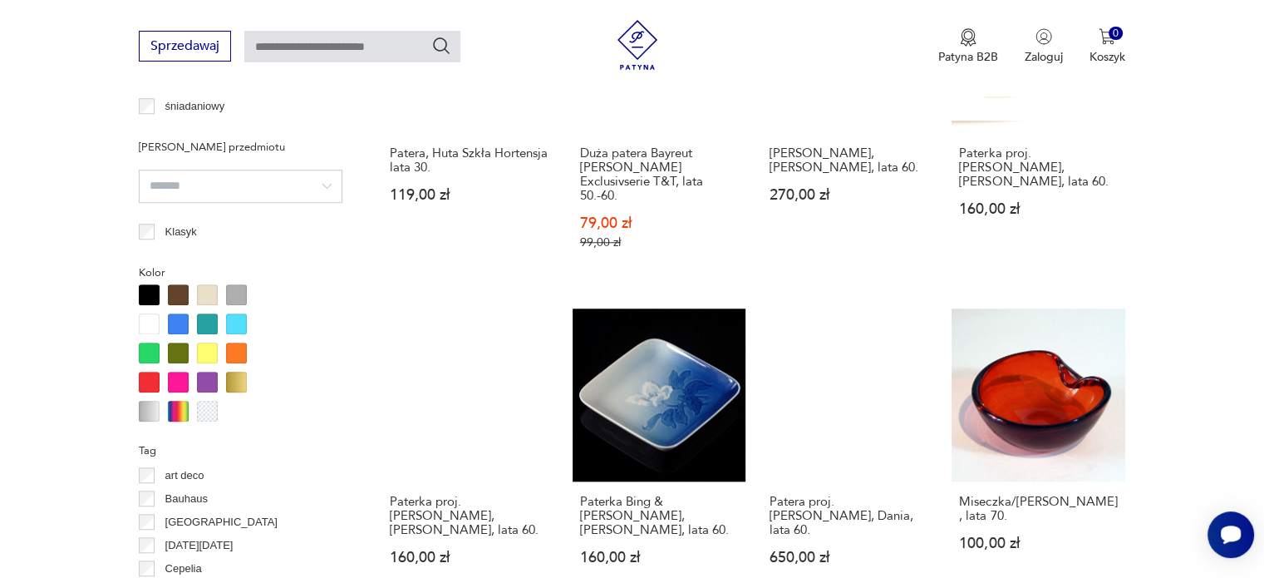
scroll to position [1604, 0]
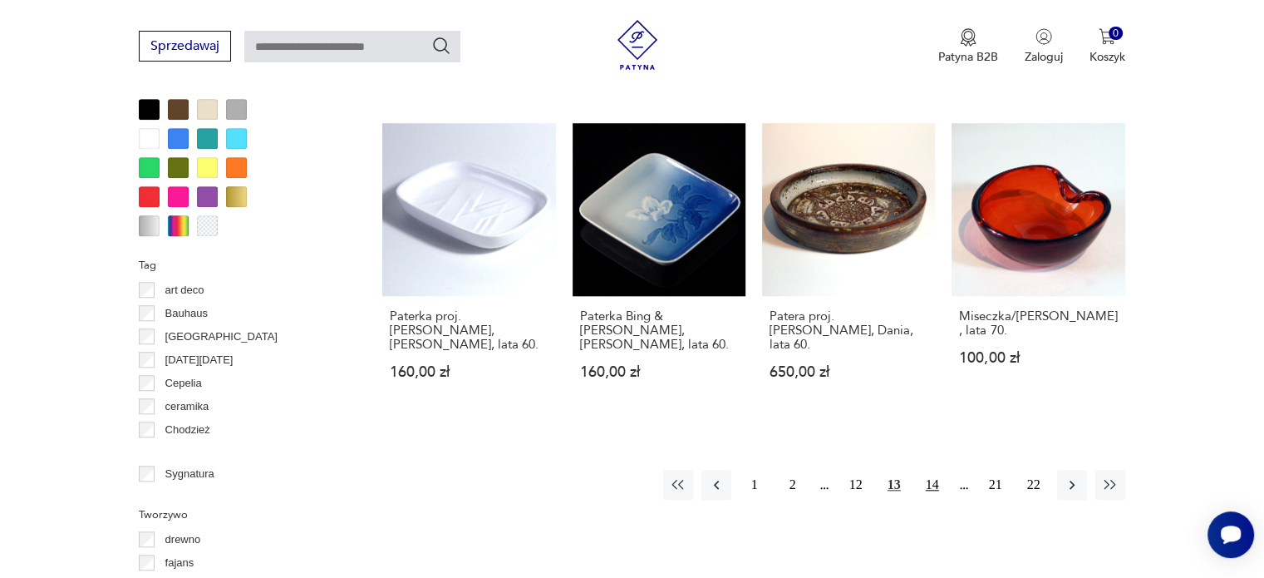
click at [932, 470] on button "14" at bounding box center [932, 485] width 30 height 30
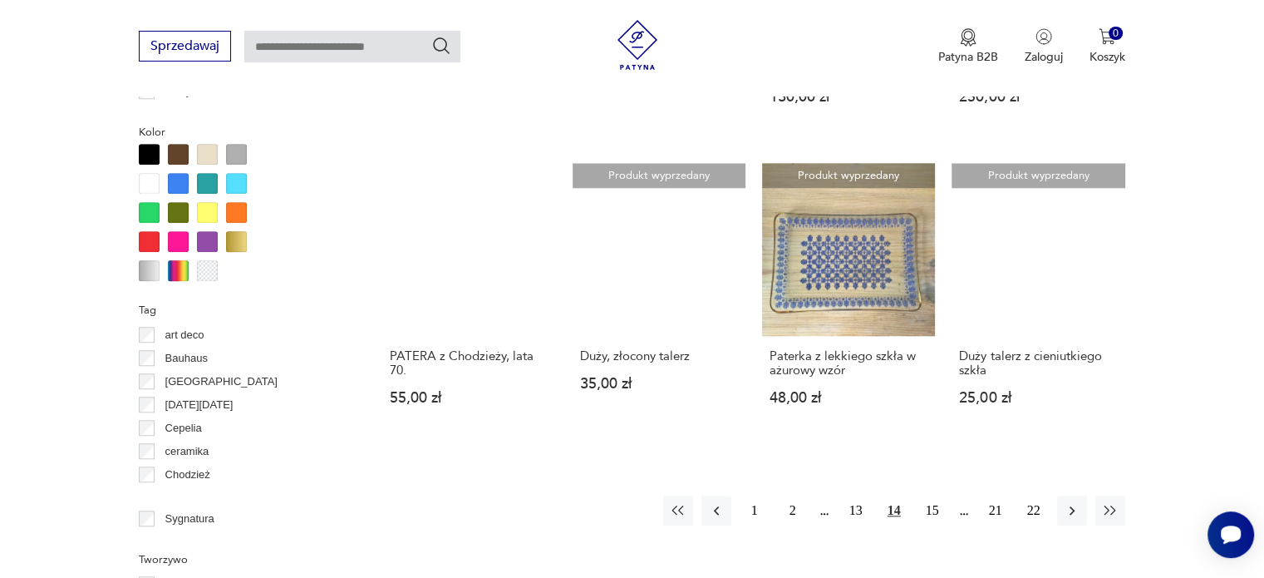
scroll to position [1571, 0]
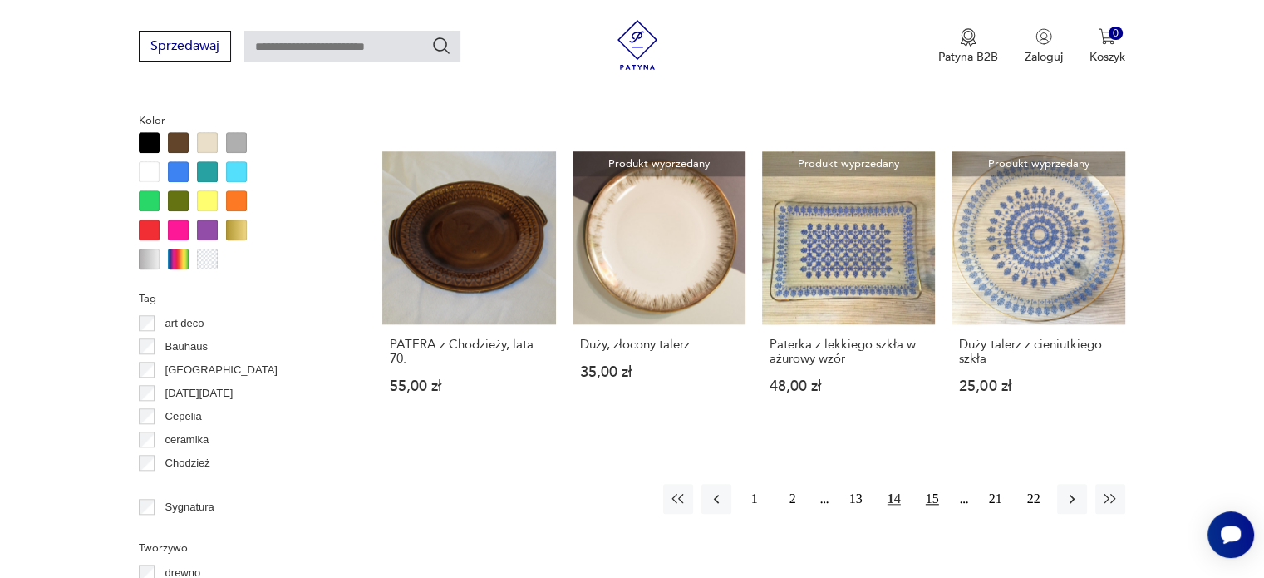
click at [927, 484] on button "15" at bounding box center [932, 499] width 30 height 30
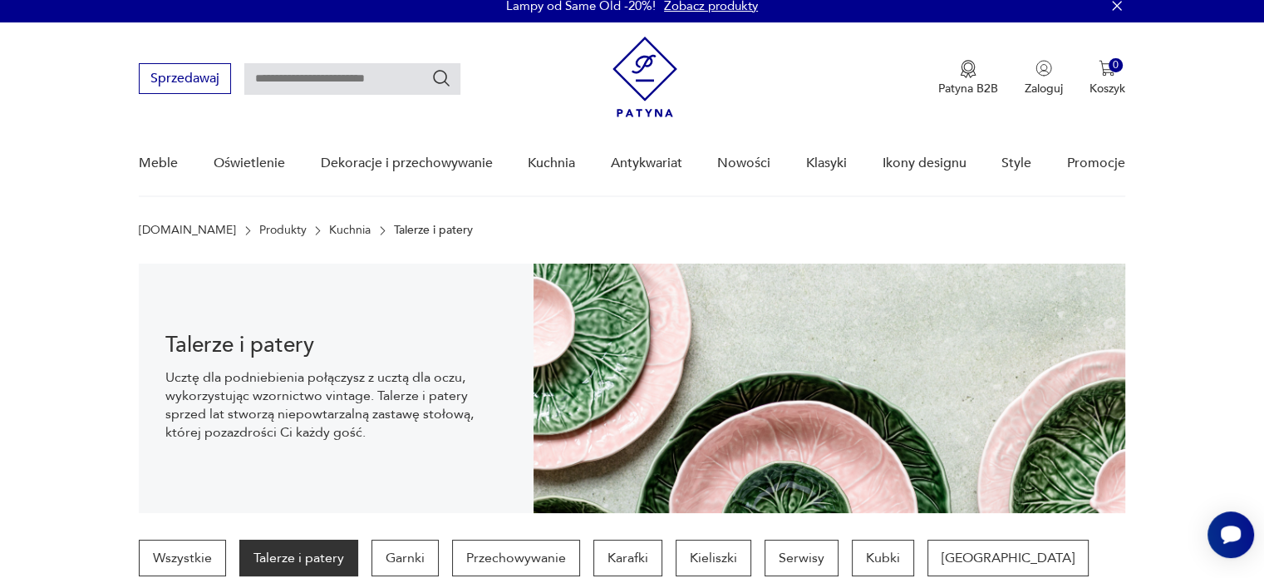
scroll to position [8, 0]
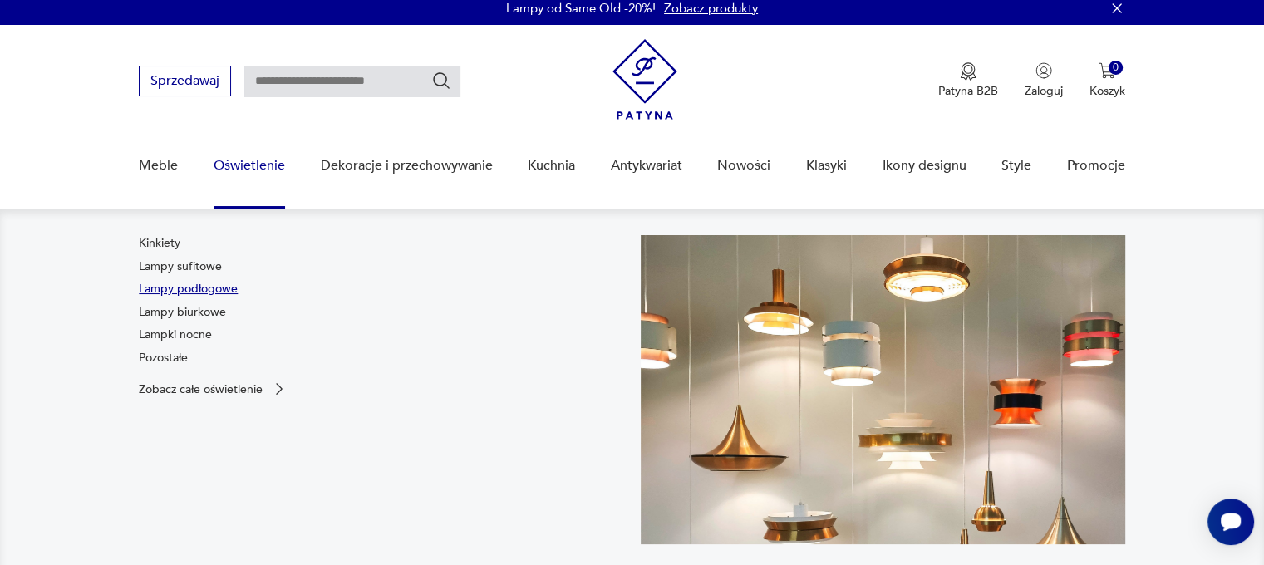
click at [197, 288] on link "Lampy podłogowe" at bounding box center [188, 289] width 99 height 17
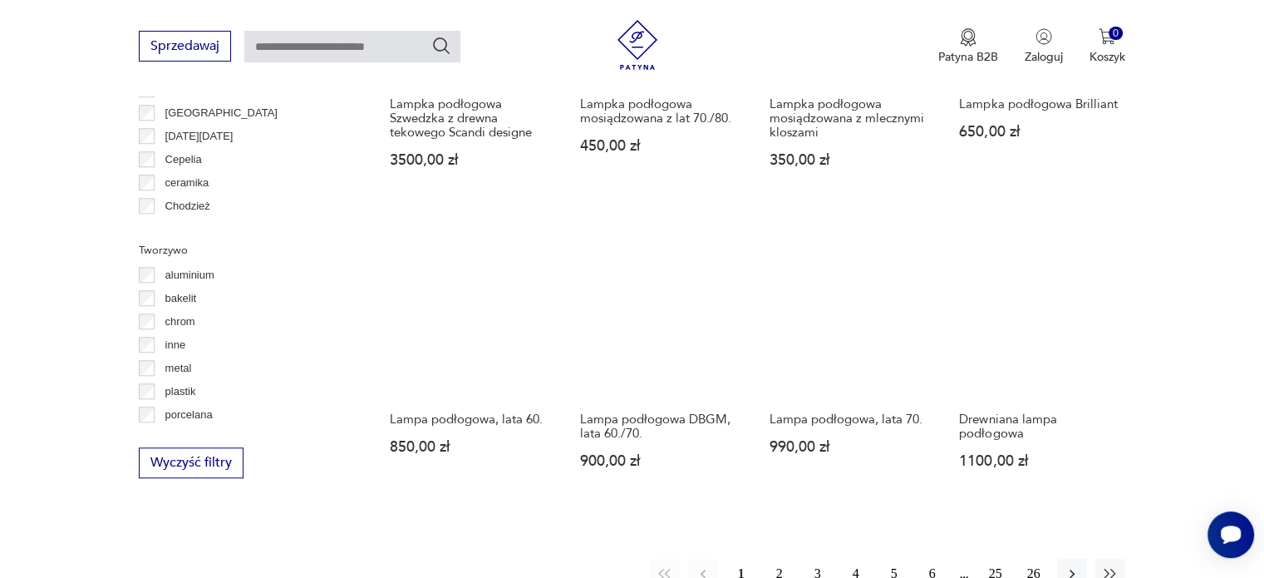
scroll to position [1471, 0]
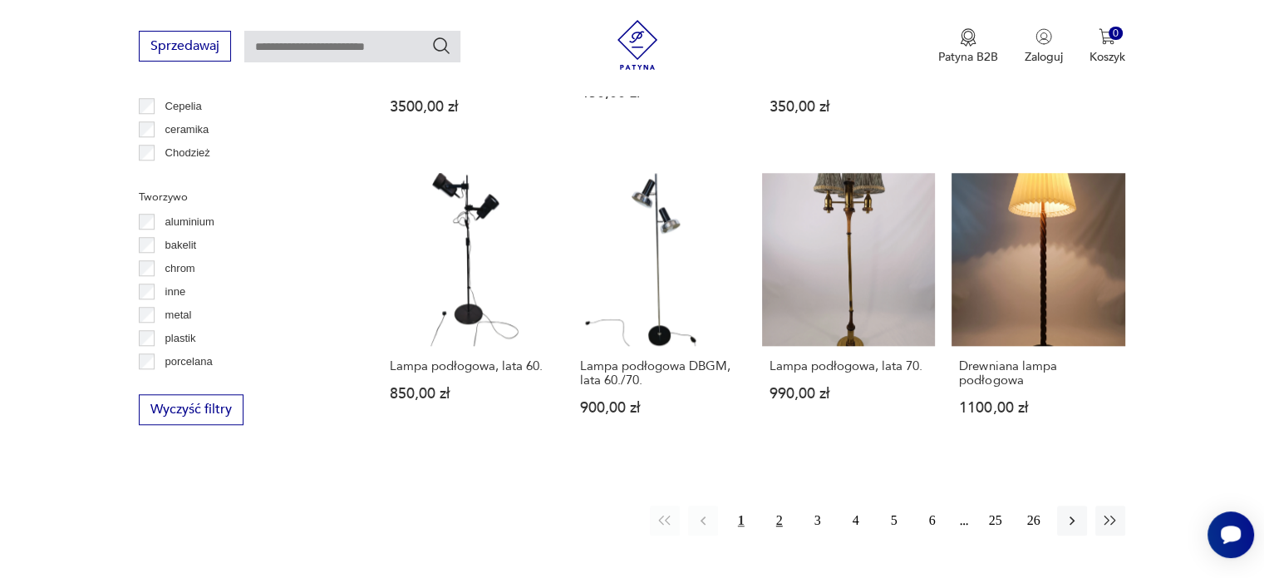
click at [781, 529] on button "2" at bounding box center [780, 520] width 30 height 30
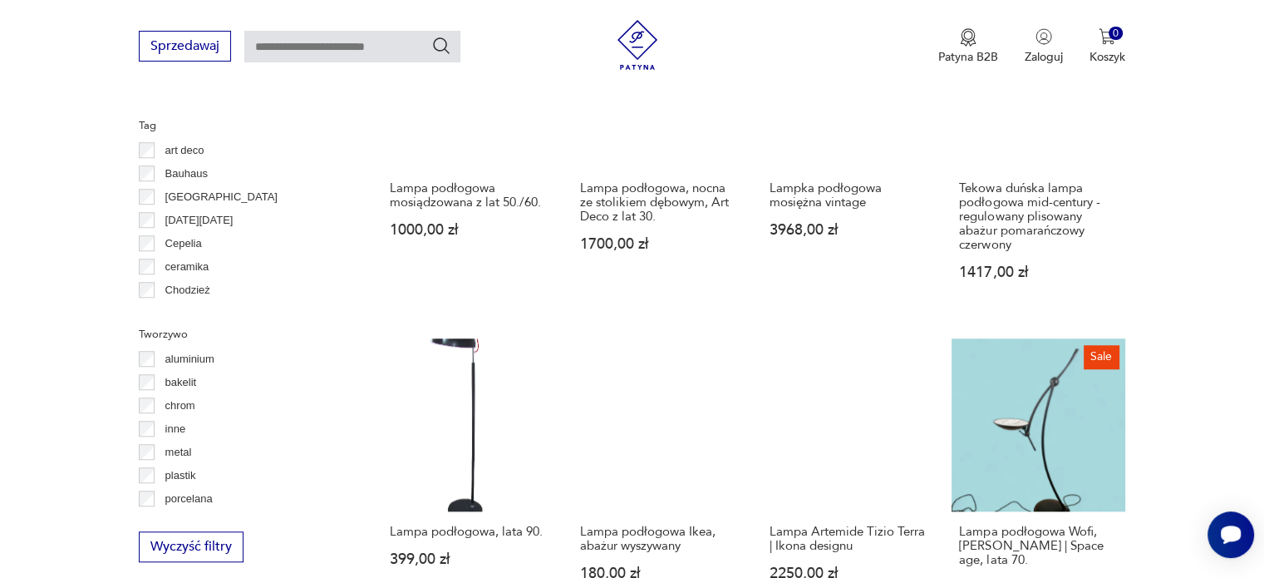
scroll to position [1522, 0]
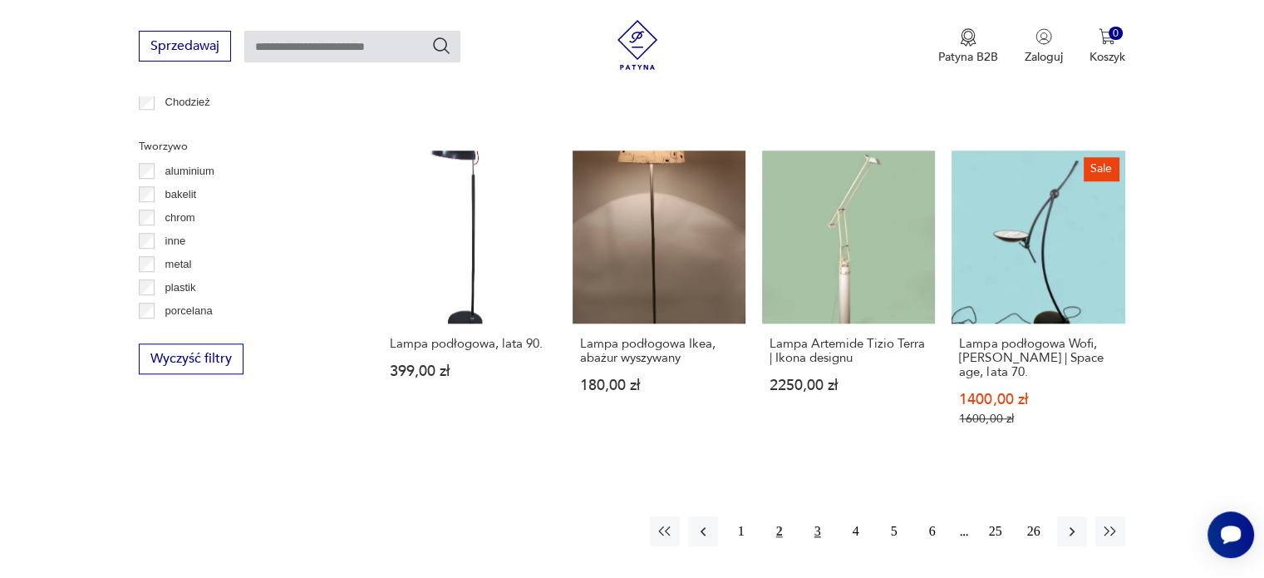
click at [818, 534] on button "3" at bounding box center [818, 531] width 30 height 30
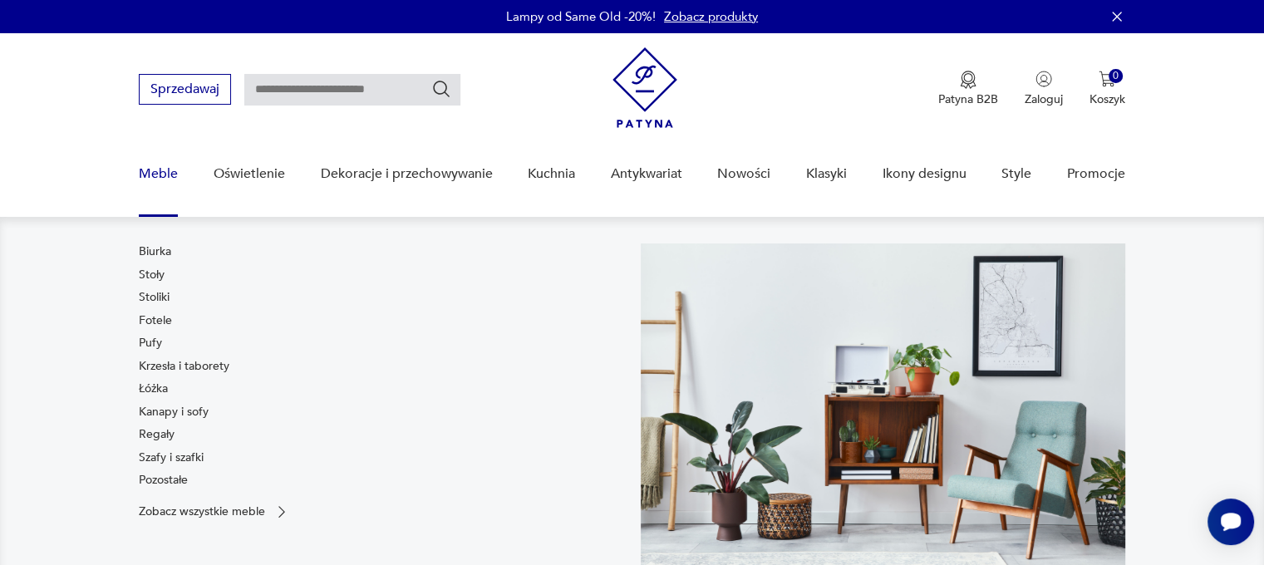
click at [155, 181] on link "Meble" at bounding box center [158, 174] width 39 height 64
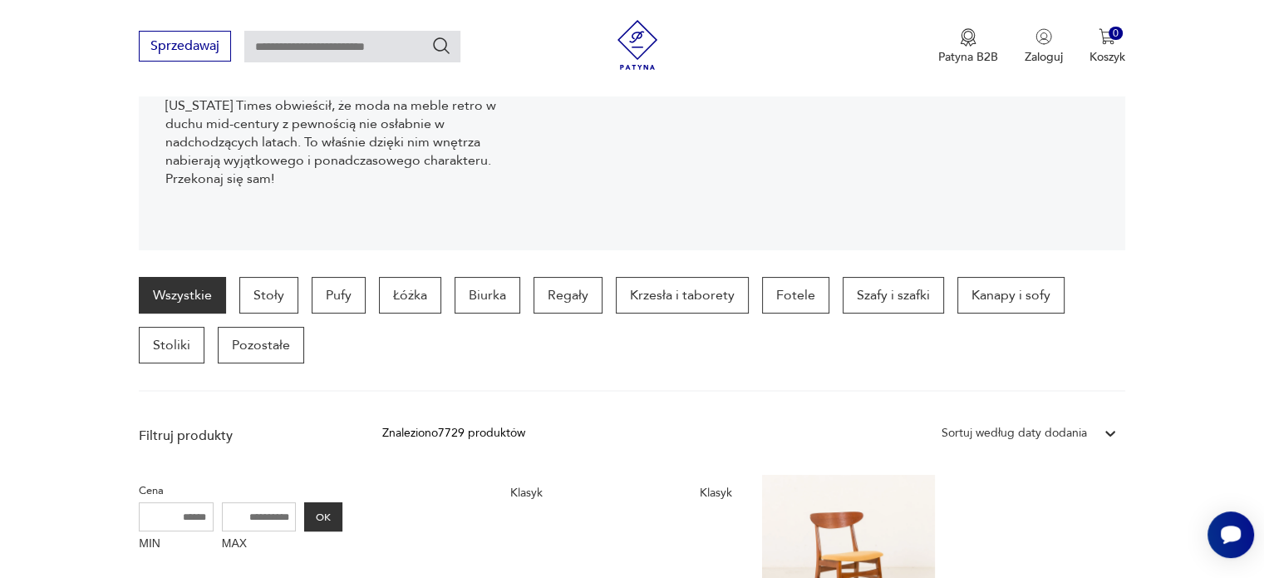
scroll to position [282, 0]
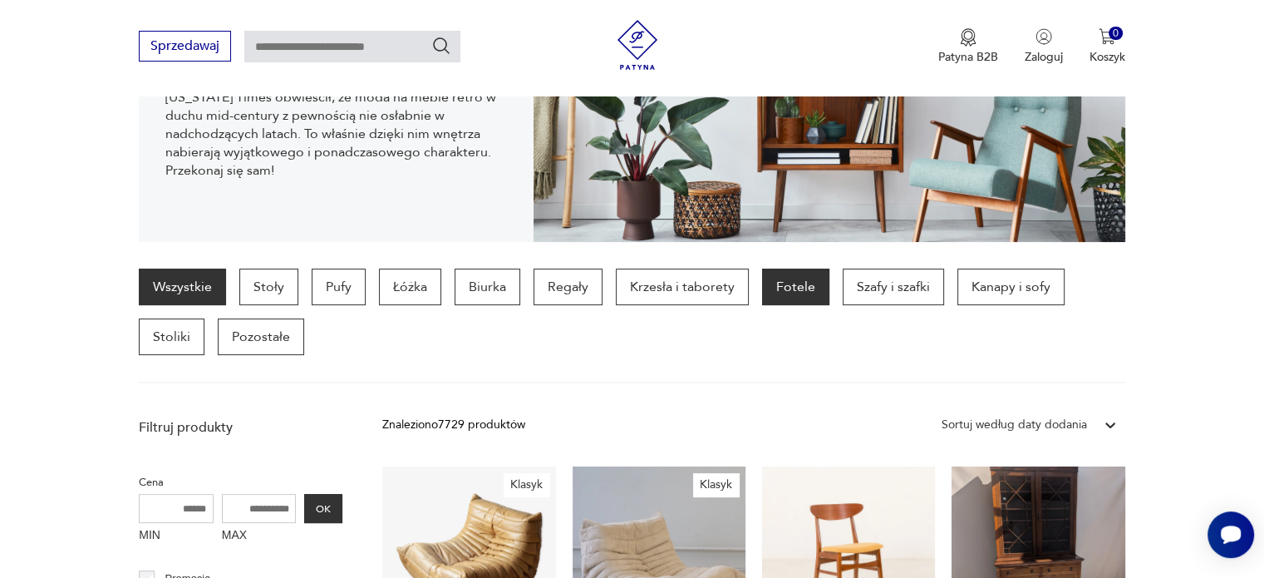
click at [790, 281] on p "Fotele" at bounding box center [795, 286] width 67 height 37
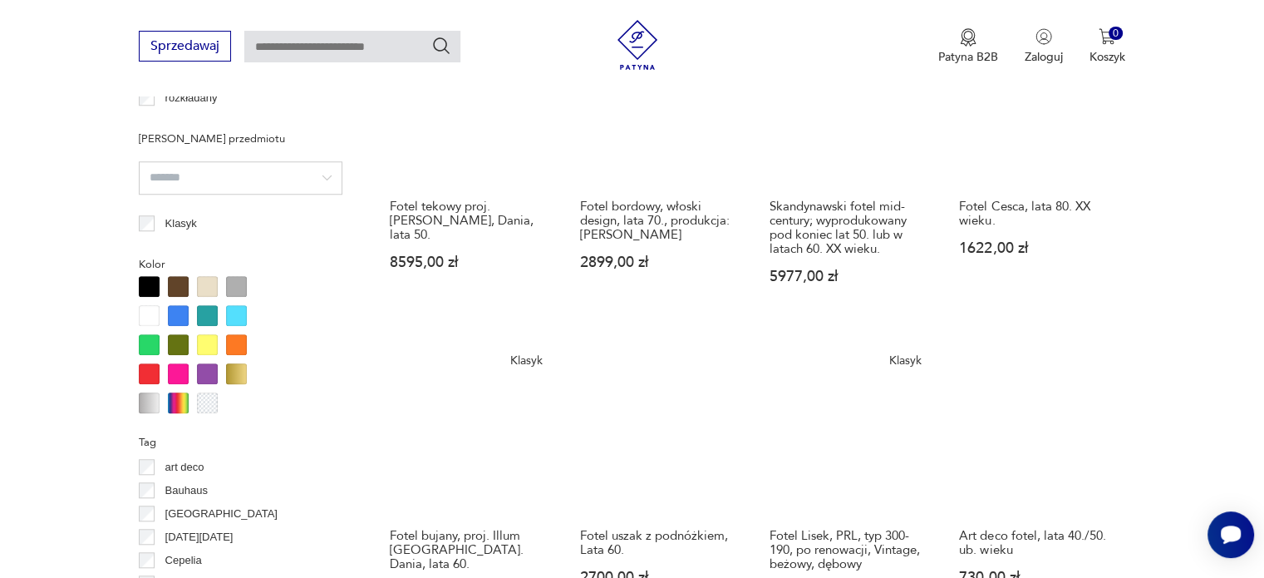
scroll to position [1637, 0]
